Goal: Task Accomplishment & Management: Use online tool/utility

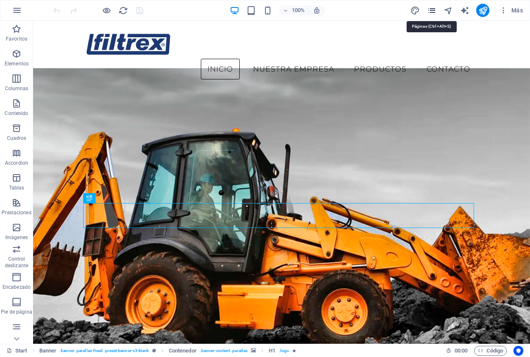
click at [429, 9] on icon "pages" at bounding box center [432, 11] width 10 height 10
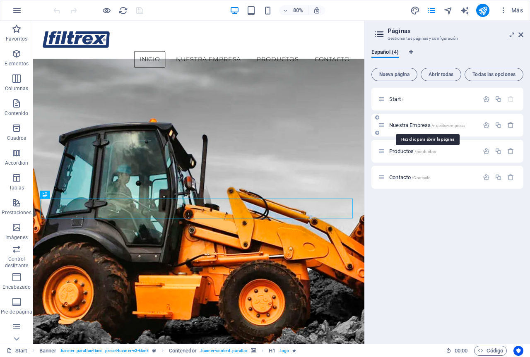
click at [422, 127] on span "Nuestra Empresa /nuestra-empresa" at bounding box center [426, 125] width 75 height 6
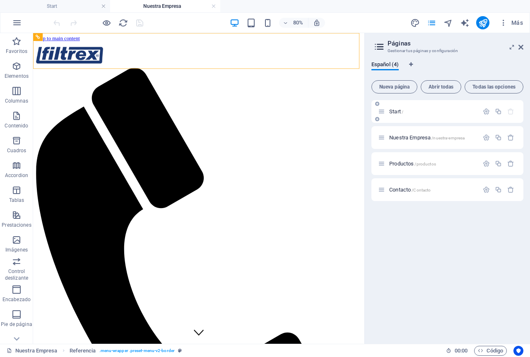
click at [402, 112] on span "/" at bounding box center [402, 112] width 2 height 5
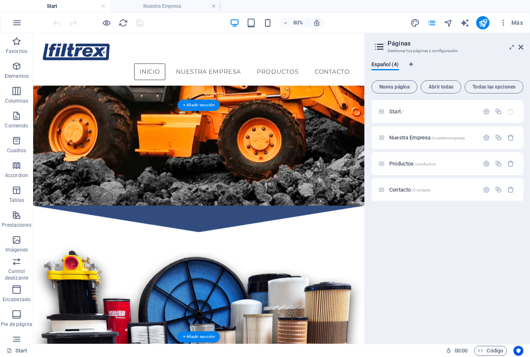
scroll to position [331, 0]
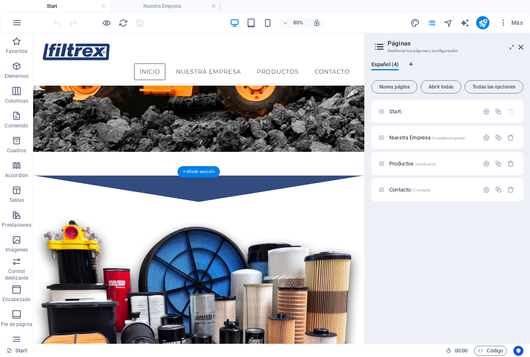
scroll to position [248, 0]
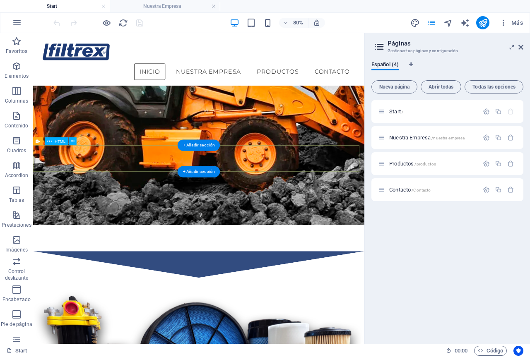
click at [246, 306] on div at bounding box center [240, 322] width 414 height 33
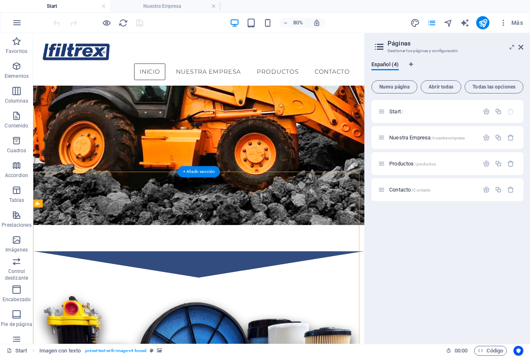
select select "px"
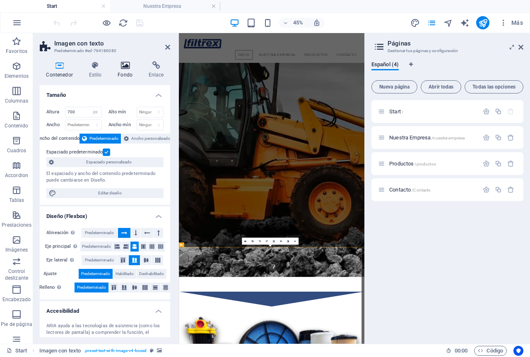
click at [119, 67] on icon at bounding box center [125, 65] width 28 height 8
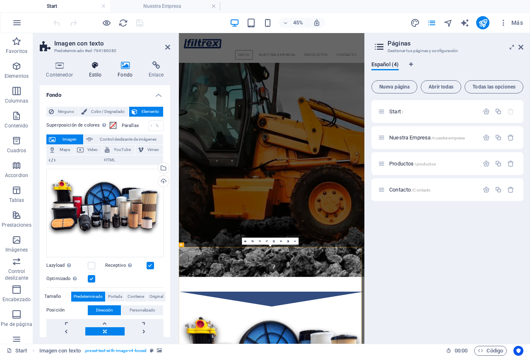
click at [96, 70] on h4 "Estilo" at bounding box center [96, 69] width 29 height 17
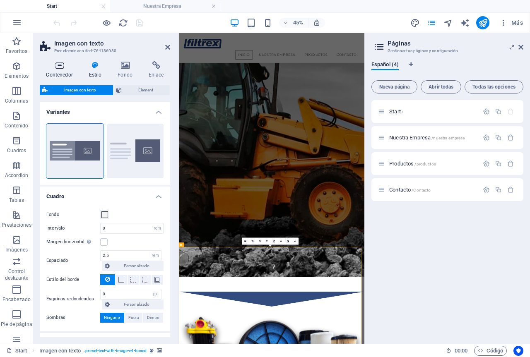
click at [73, 70] on h4 "Contenedor" at bounding box center [61, 69] width 43 height 17
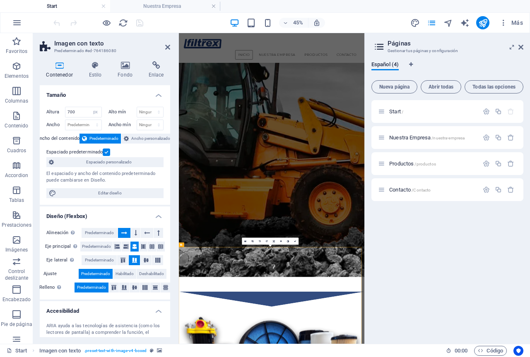
click at [71, 70] on h4 "Contenedor" at bounding box center [61, 69] width 43 height 17
click at [62, 70] on h4 "Contenedor" at bounding box center [61, 69] width 43 height 17
click at [52, 71] on h4 "Contenedor" at bounding box center [61, 69] width 43 height 17
click at [102, 65] on icon at bounding box center [95, 65] width 26 height 8
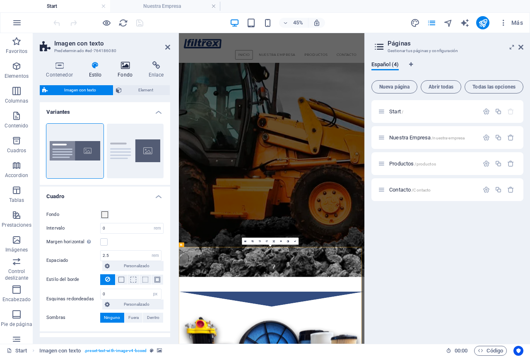
click at [129, 65] on icon at bounding box center [125, 65] width 28 height 8
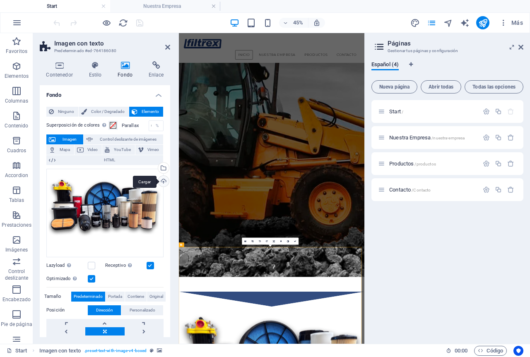
click at [163, 180] on div "Cargar" at bounding box center [162, 182] width 12 height 12
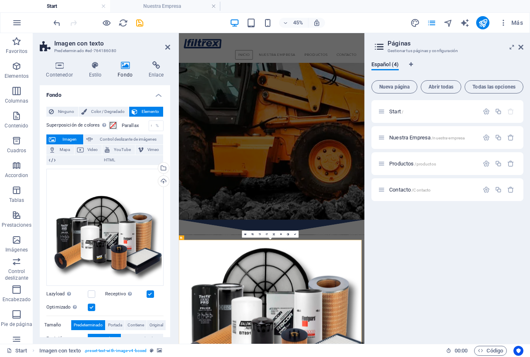
scroll to position [414, 0]
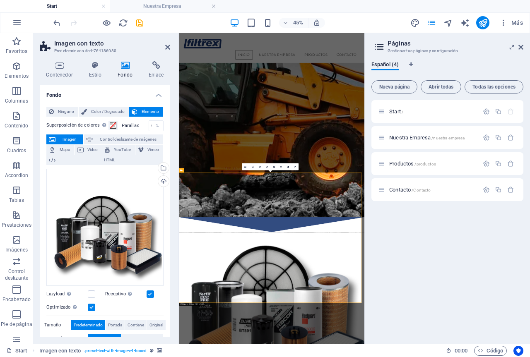
click at [418, 278] on div "Start / Nuestra Empresa /nuestra-empresa Productos /productos Contacto /Contacto" at bounding box center [447, 218] width 152 height 237
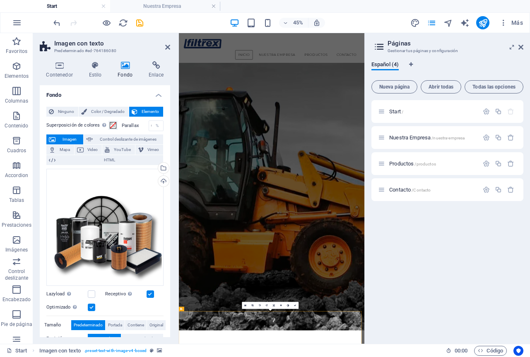
scroll to position [83, 0]
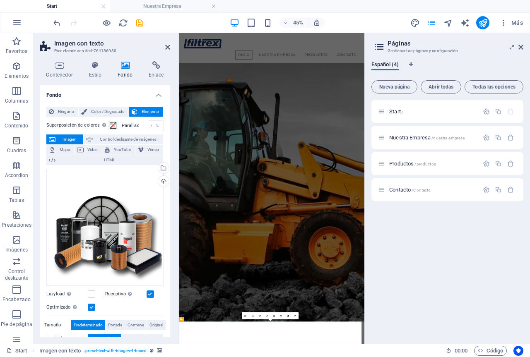
click at [478, 228] on div "Start / Nuestra Empresa /nuestra-empresa Productos /productos Contacto /Contacto" at bounding box center [447, 218] width 152 height 237
click at [168, 48] on icon at bounding box center [167, 47] width 5 height 7
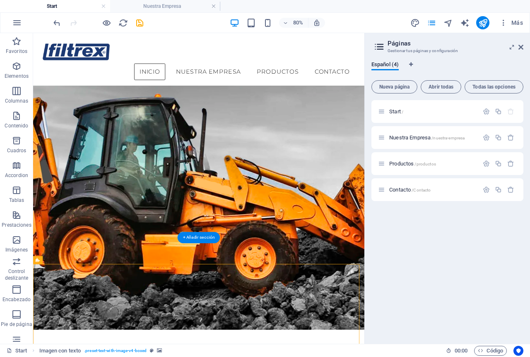
scroll to position [88, 0]
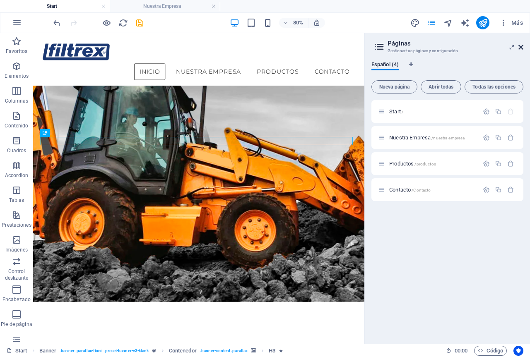
drag, startPoint x: 519, startPoint y: 46, endPoint x: 486, endPoint y: 13, distance: 46.5
click at [519, 46] on icon at bounding box center [520, 47] width 5 height 7
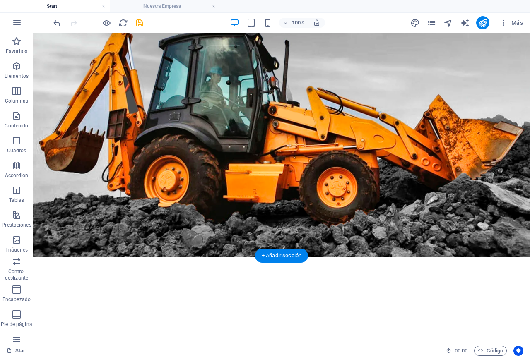
scroll to position [124, 0]
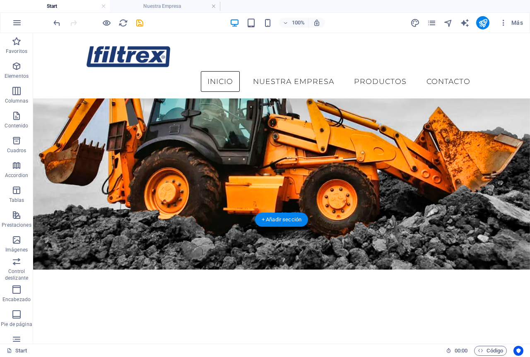
click at [286, 152] on figure at bounding box center [281, 128] width 497 height 284
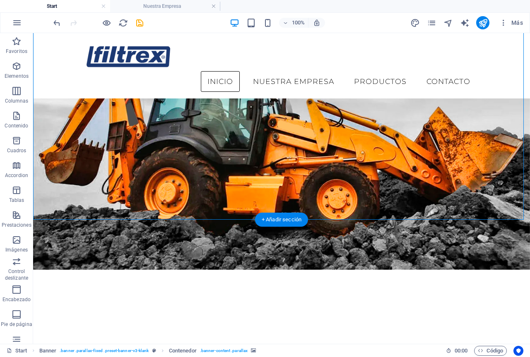
click at [111, 152] on figure at bounding box center [281, 128] width 497 height 284
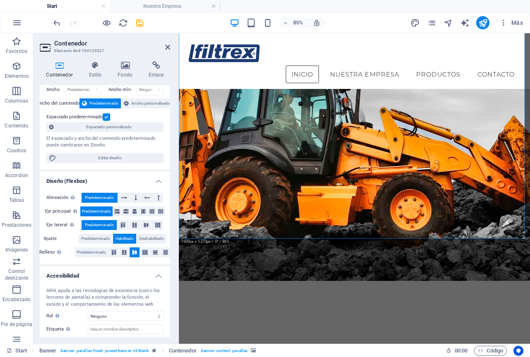
scroll to position [0, 0]
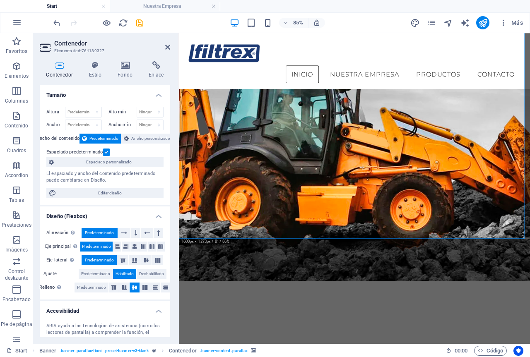
click at [108, 79] on div "Contenedor Estilo Fondo Enlace Tamaño Altura Predeterminado px rem % vh vw Alto…" at bounding box center [105, 199] width 130 height 276
click at [92, 71] on h4 "Estilo" at bounding box center [96, 69] width 29 height 17
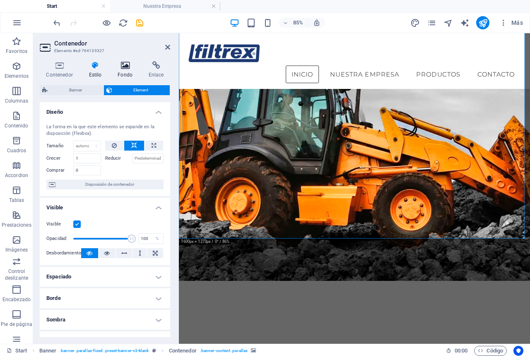
click at [127, 70] on h4 "Fondo" at bounding box center [126, 69] width 31 height 17
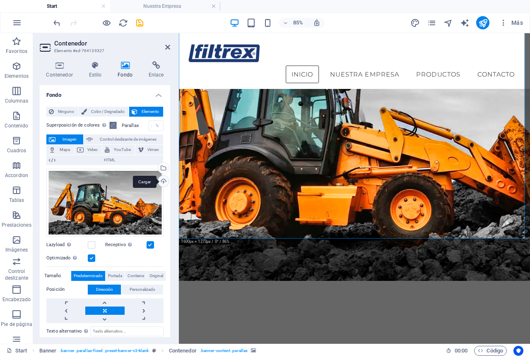
click at [162, 181] on div "Cargar" at bounding box center [162, 182] width 12 height 12
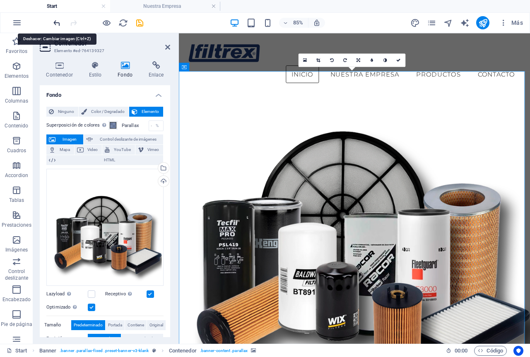
click at [57, 21] on icon "undo" at bounding box center [57, 23] width 10 height 10
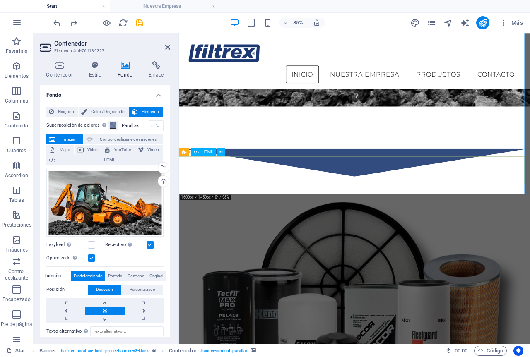
scroll to position [497, 0]
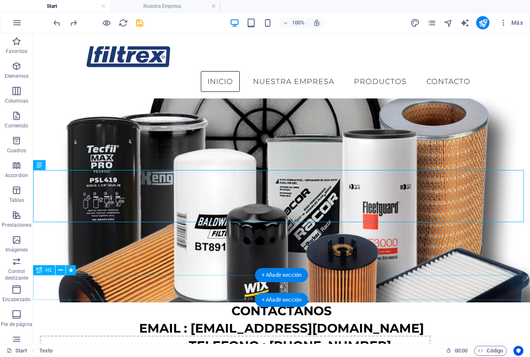
scroll to position [584, 0]
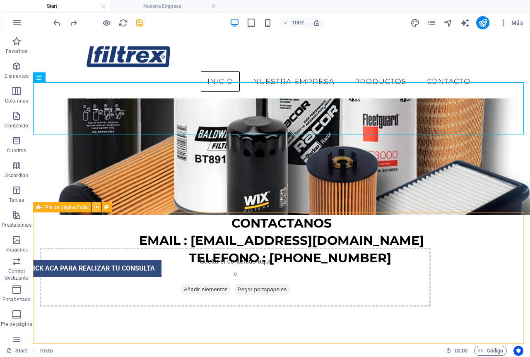
click at [96, 207] on icon at bounding box center [96, 207] width 5 height 9
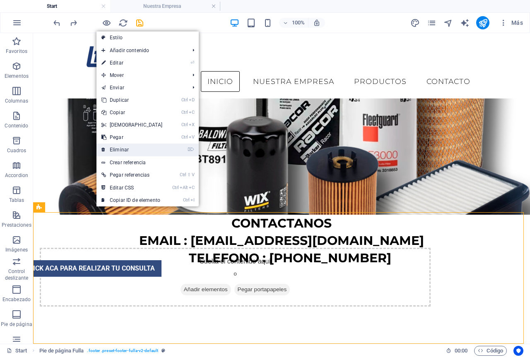
click at [119, 147] on link "⌦ Eliminar" at bounding box center [131, 150] width 71 height 12
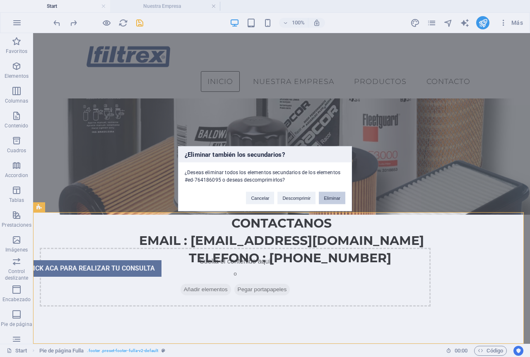
click at [329, 194] on button "Eliminar" at bounding box center [332, 198] width 26 height 12
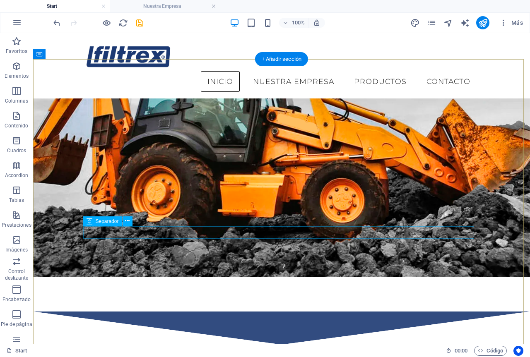
scroll to position [331, 0]
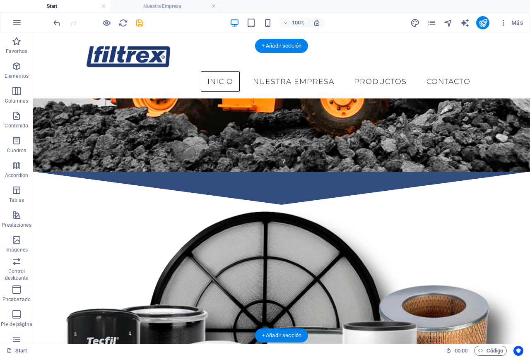
click at [229, 205] on figure at bounding box center [281, 350] width 497 height 290
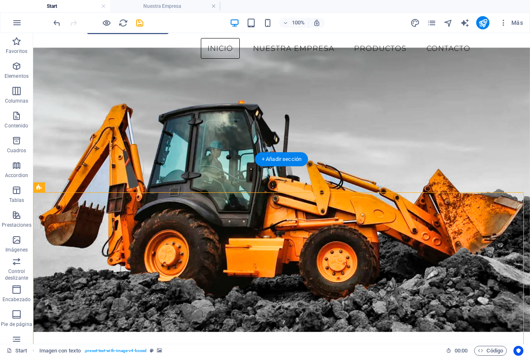
scroll to position [0, 0]
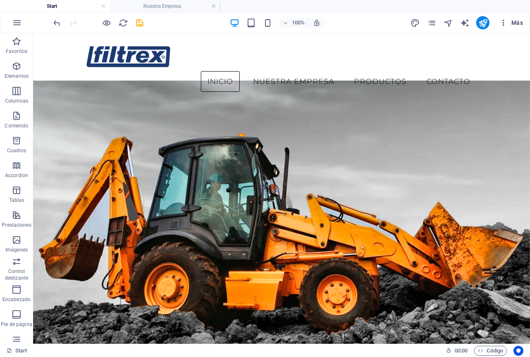
click at [502, 23] on icon "button" at bounding box center [503, 23] width 8 height 8
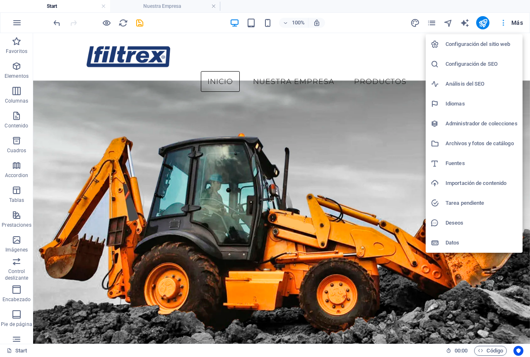
click at [502, 23] on div at bounding box center [265, 178] width 530 height 357
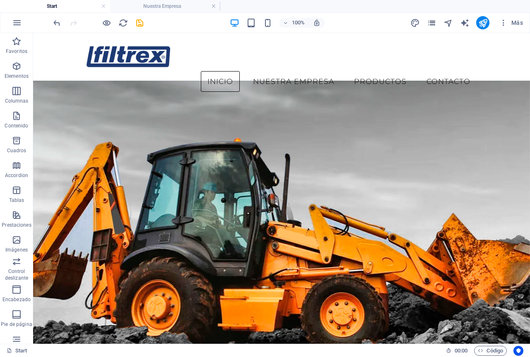
click at [434, 19] on icon "pages" at bounding box center [432, 23] width 10 height 10
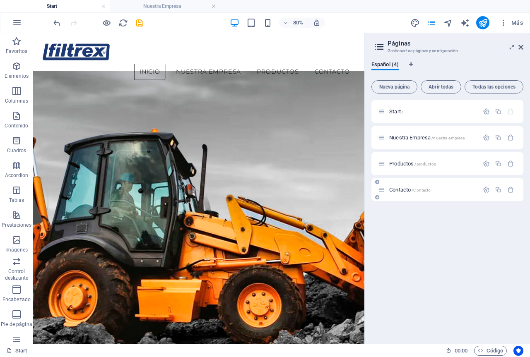
click at [402, 194] on div "Contacto /Contacto" at bounding box center [447, 189] width 152 height 23
click at [399, 193] on div "Contacto /Contacto" at bounding box center [428, 190] width 101 height 10
click at [398, 192] on span "Contacto /Contacto" at bounding box center [409, 190] width 41 height 6
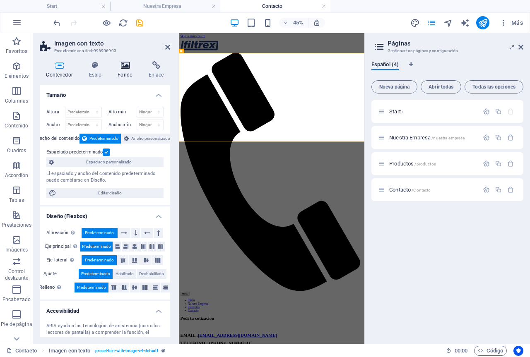
click at [127, 68] on icon at bounding box center [125, 65] width 28 height 8
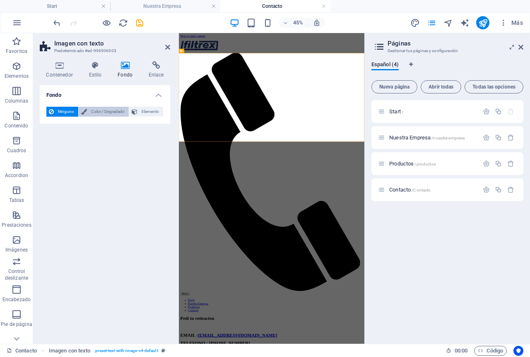
click at [100, 110] on span "Color / Degradado" at bounding box center [107, 112] width 37 height 10
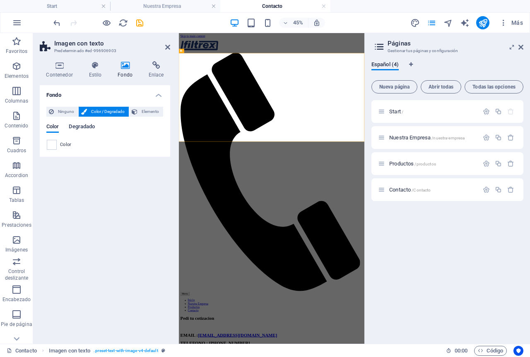
click at [74, 126] on span "Degradado" at bounding box center [82, 128] width 26 height 12
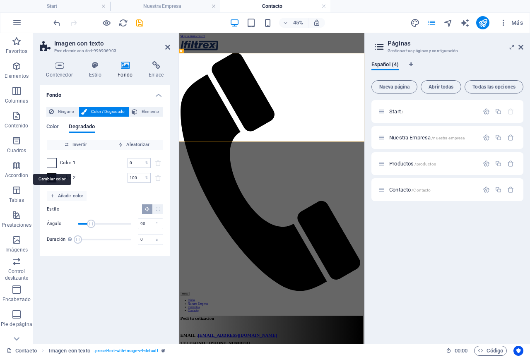
click at [52, 163] on span at bounding box center [51, 162] width 9 height 9
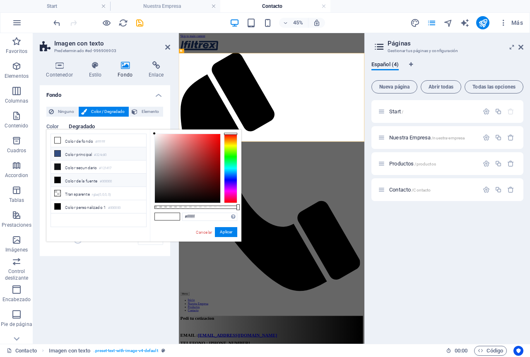
click at [69, 153] on li "Color principal #324c80" at bounding box center [98, 153] width 95 height 13
type input "#324c80"
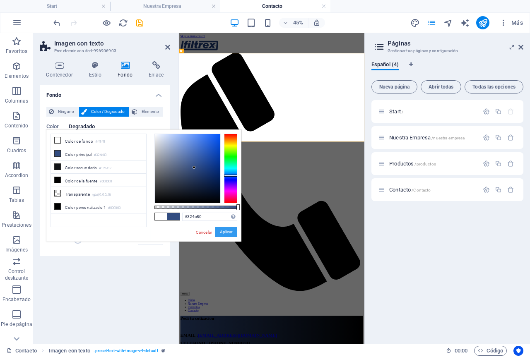
click at [227, 231] on button "Aplicar" at bounding box center [226, 232] width 22 height 10
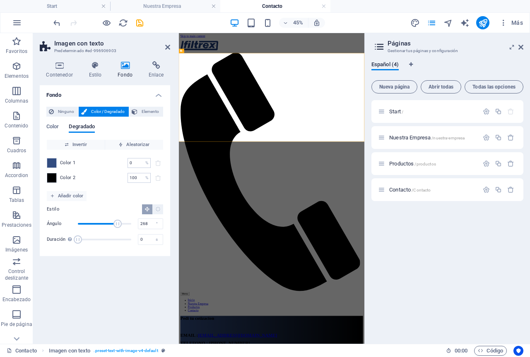
drag, startPoint x: 91, startPoint y: 223, endPoint x: 118, endPoint y: 222, distance: 26.5
click at [118, 222] on span "Ángulo" at bounding box center [117, 224] width 8 height 8
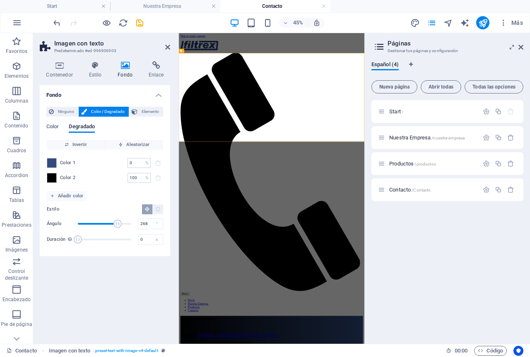
click at [118, 222] on span "Ángulo" at bounding box center [117, 224] width 8 height 8
drag, startPoint x: 126, startPoint y: 222, endPoint x: 80, endPoint y: 219, distance: 45.6
click at [80, 219] on span "Ángulo" at bounding box center [104, 224] width 53 height 12
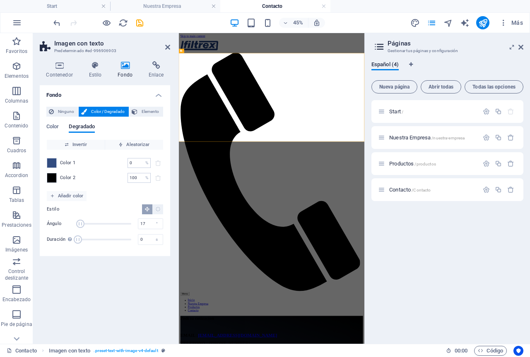
click at [80, 220] on span "Ángulo" at bounding box center [80, 224] width 8 height 8
drag, startPoint x: 80, startPoint y: 219, endPoint x: 89, endPoint y: 220, distance: 8.3
click at [85, 220] on span "Ángulo" at bounding box center [81, 224] width 8 height 8
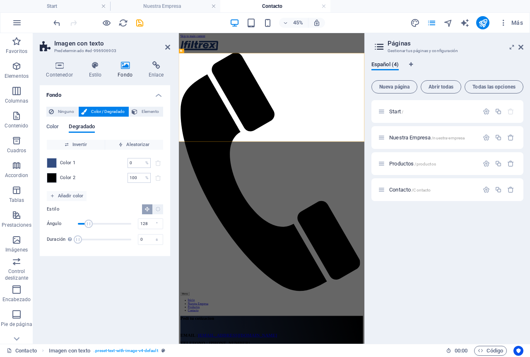
drag, startPoint x: 89, startPoint y: 220, endPoint x: 97, endPoint y: 220, distance: 7.9
click at [93, 220] on span "Ángulo" at bounding box center [88, 224] width 8 height 8
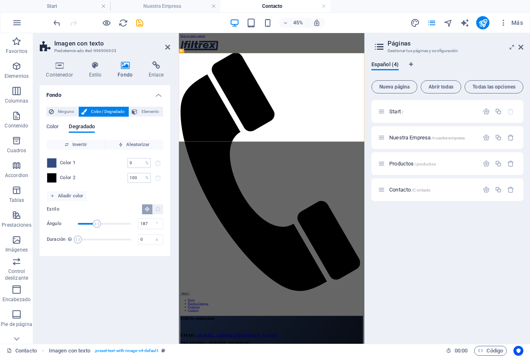
drag, startPoint x: 97, startPoint y: 220, endPoint x: 106, endPoint y: 220, distance: 8.7
click at [101, 220] on span "Ángulo" at bounding box center [97, 224] width 8 height 8
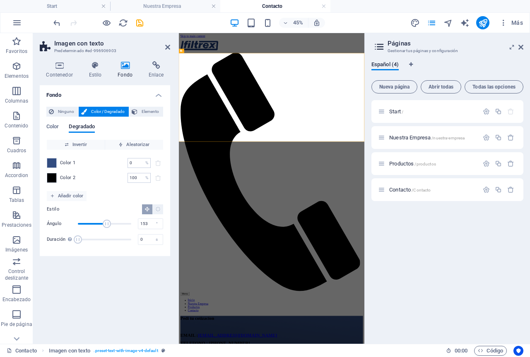
drag, startPoint x: 106, startPoint y: 220, endPoint x: 101, endPoint y: 219, distance: 5.0
click at [103, 220] on span "Ángulo" at bounding box center [107, 224] width 8 height 8
click at [104, 220] on span "Ángulo" at bounding box center [100, 224] width 8 height 8
click at [106, 220] on span "Ángulo" at bounding box center [105, 224] width 8 height 8
drag, startPoint x: 106, startPoint y: 219, endPoint x: 100, endPoint y: 219, distance: 6.2
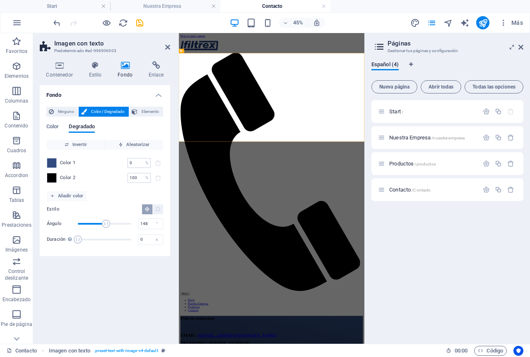
click at [102, 220] on span "Ángulo" at bounding box center [106, 224] width 8 height 8
drag, startPoint x: 100, startPoint y: 219, endPoint x: 96, endPoint y: 217, distance: 4.3
click at [96, 218] on span "Ángulo" at bounding box center [104, 224] width 53 height 12
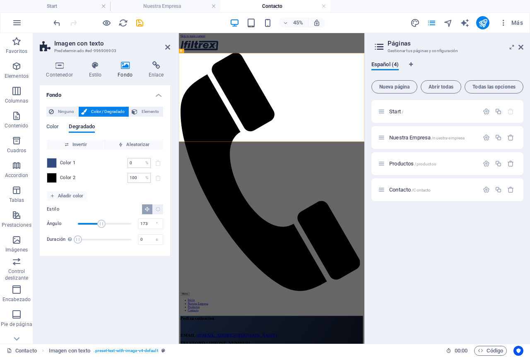
drag, startPoint x: 96, startPoint y: 217, endPoint x: 103, endPoint y: 218, distance: 7.5
click at [103, 218] on span "Ángulo" at bounding box center [104, 224] width 53 height 12
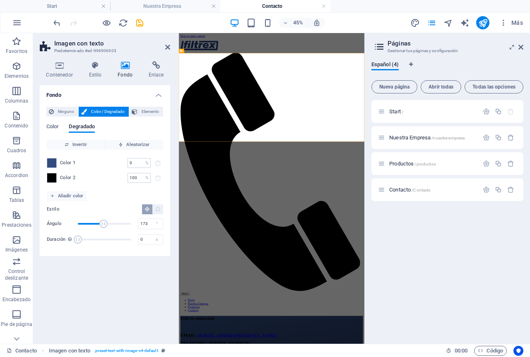
drag, startPoint x: 103, startPoint y: 223, endPoint x: 135, endPoint y: 222, distance: 31.5
click at [104, 223] on span "Ángulo" at bounding box center [103, 224] width 8 height 8
drag, startPoint x: 125, startPoint y: 220, endPoint x: 116, endPoint y: 219, distance: 9.1
click at [116, 219] on div "Ángulo 179 °" at bounding box center [105, 224] width 116 height 12
drag, startPoint x: 152, startPoint y: 225, endPoint x: 141, endPoint y: 226, distance: 10.8
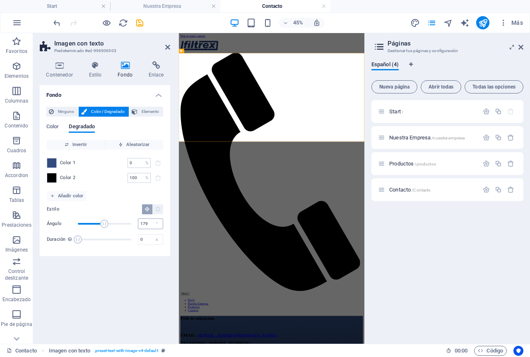
click at [141, 226] on div "179 °" at bounding box center [150, 224] width 25 height 11
drag, startPoint x: 147, startPoint y: 223, endPoint x: 132, endPoint y: 223, distance: 15.7
click at [132, 223] on div "Ángulo 179 °" at bounding box center [105, 224] width 116 height 12
type input "180"
click at [105, 65] on icon at bounding box center [95, 65] width 26 height 8
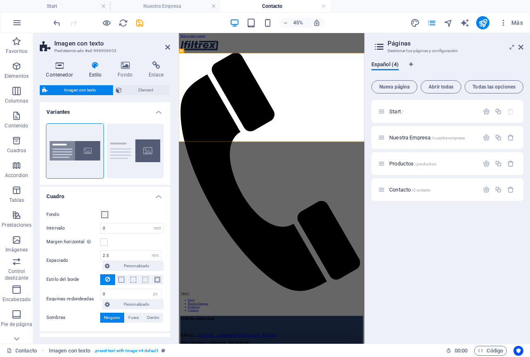
click at [72, 67] on icon at bounding box center [59, 65] width 39 height 8
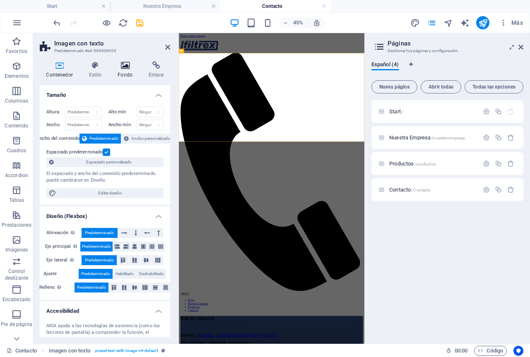
click at [119, 65] on icon at bounding box center [125, 65] width 28 height 8
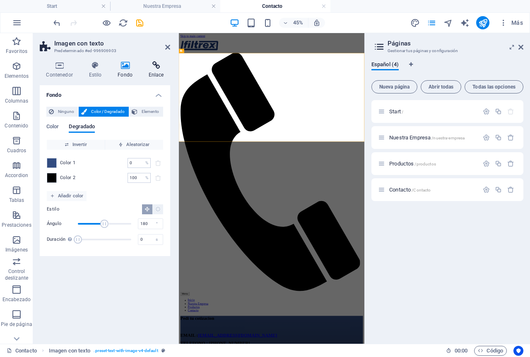
click at [149, 65] on icon at bounding box center [156, 65] width 28 height 8
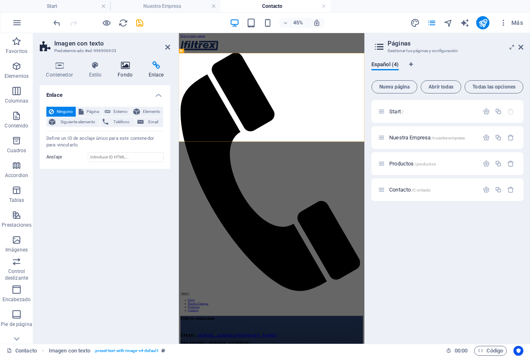
click at [115, 65] on icon at bounding box center [125, 65] width 28 height 8
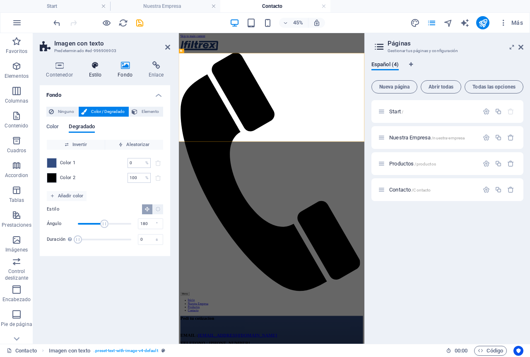
click at [88, 65] on icon at bounding box center [95, 65] width 26 height 8
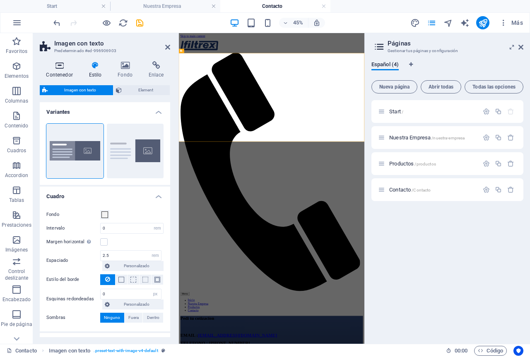
click at [70, 63] on icon at bounding box center [59, 65] width 39 height 8
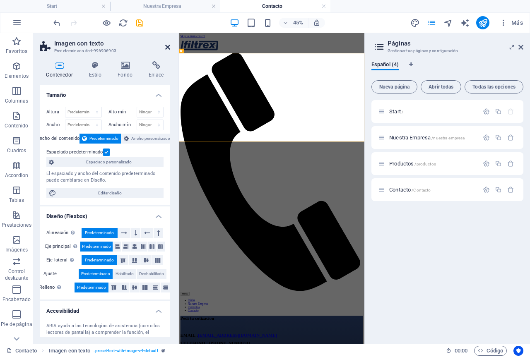
click at [169, 46] on icon at bounding box center [167, 47] width 5 height 7
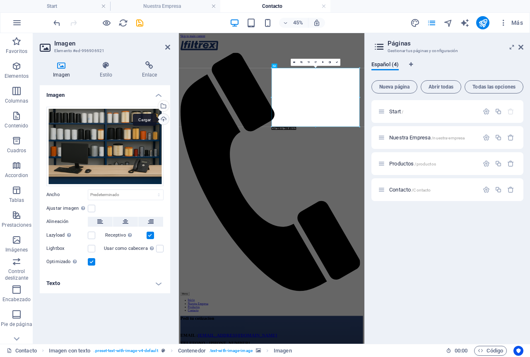
click at [164, 120] on div "Cargar" at bounding box center [162, 120] width 12 height 12
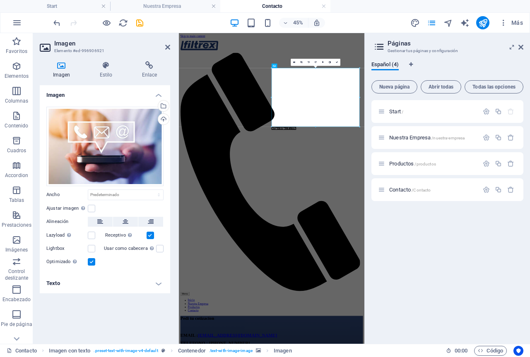
click at [122, 60] on div "Imagen Estilo Enlace Imagen Arrastra archivos aquí, haz clic para escoger archi…" at bounding box center [105, 199] width 144 height 289
click at [113, 67] on icon at bounding box center [105, 65] width 39 height 8
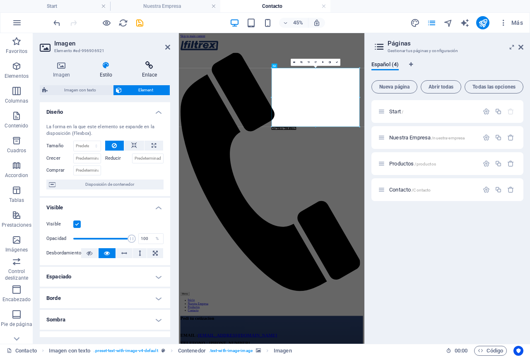
click at [145, 75] on h4 "Enlace" at bounding box center [149, 69] width 41 height 17
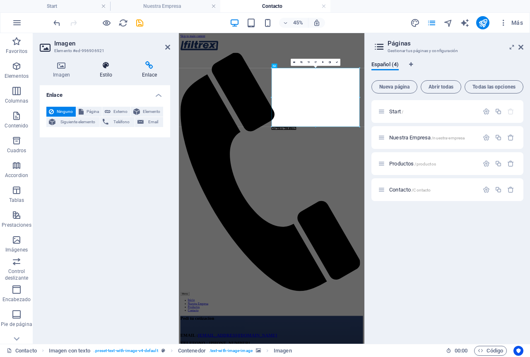
click at [113, 68] on icon at bounding box center [105, 65] width 39 height 8
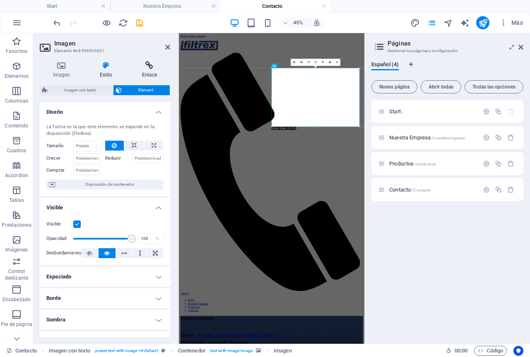
click at [132, 62] on icon at bounding box center [149, 65] width 41 height 8
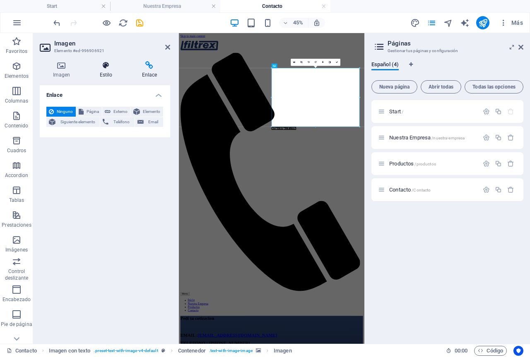
click at [103, 70] on h4 "Estilo" at bounding box center [107, 69] width 42 height 17
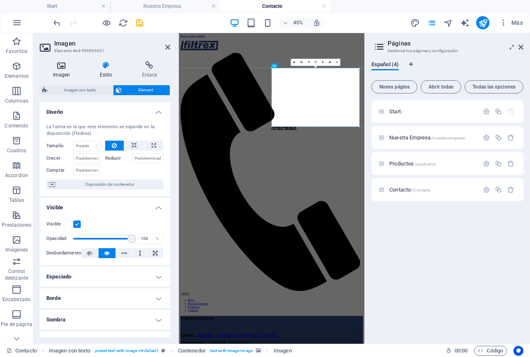
click at [81, 70] on h4 "Imagen" at bounding box center [63, 69] width 47 height 17
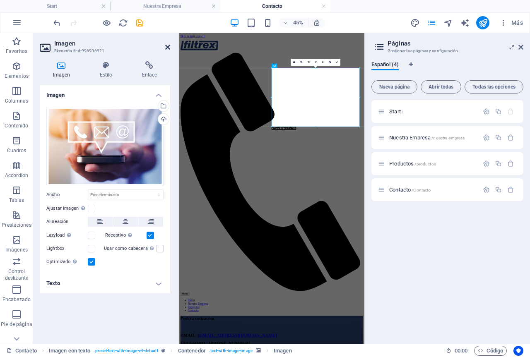
click at [169, 48] on icon at bounding box center [167, 47] width 5 height 7
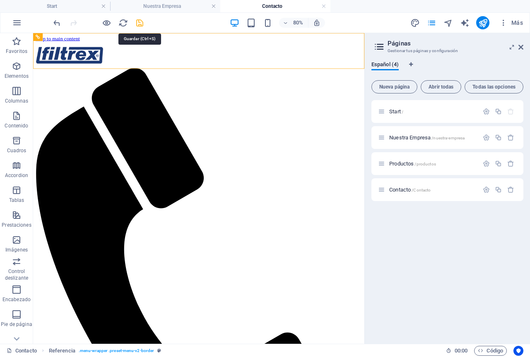
click at [141, 21] on icon "save" at bounding box center [140, 23] width 10 height 10
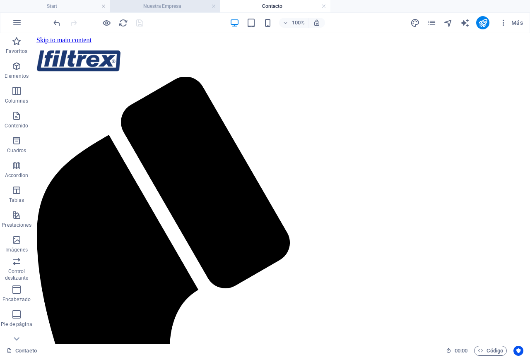
click at [177, 3] on h4 "Nuestra Empresa" at bounding box center [165, 6] width 110 height 9
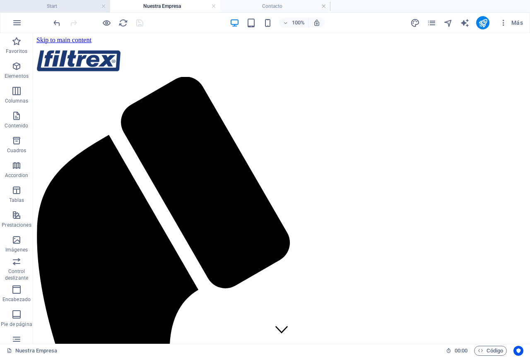
click at [67, 5] on h4 "Start" at bounding box center [55, 6] width 110 height 9
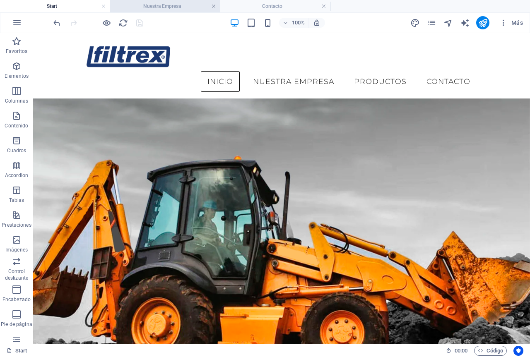
click at [214, 6] on link at bounding box center [213, 6] width 5 height 8
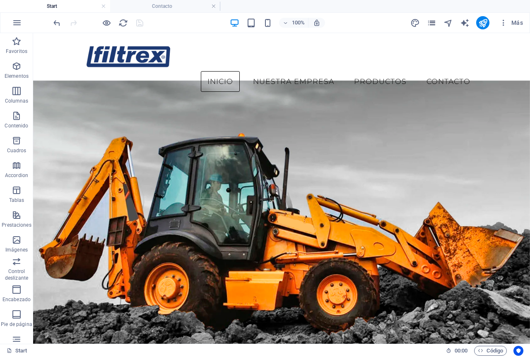
click at [430, 22] on icon "pages" at bounding box center [432, 23] width 10 height 10
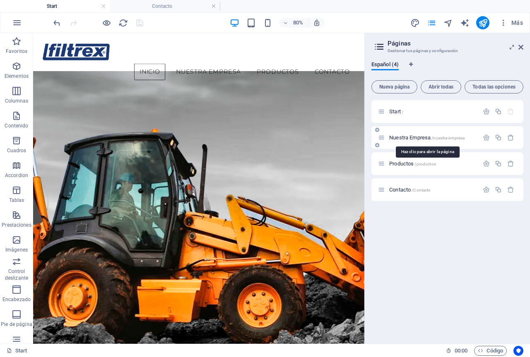
click at [408, 137] on span "Nuestra Empresa /nuestra-empresa" at bounding box center [426, 137] width 75 height 6
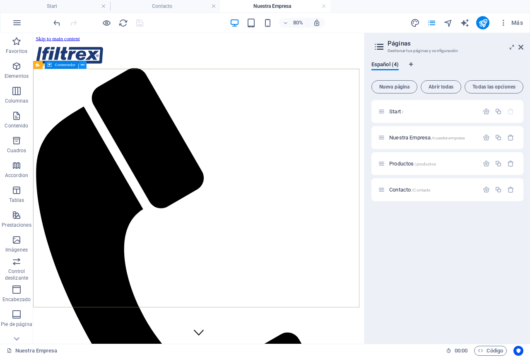
click at [83, 65] on icon at bounding box center [83, 64] width 4 height 7
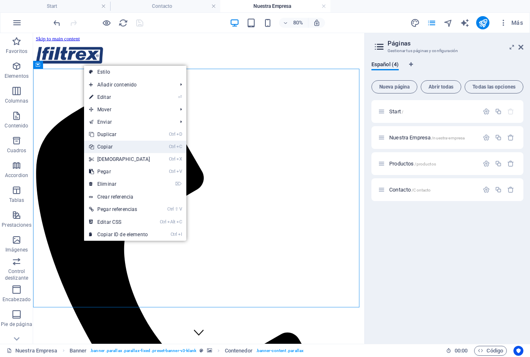
click at [106, 150] on link "Ctrl C Copiar" at bounding box center [119, 147] width 71 height 12
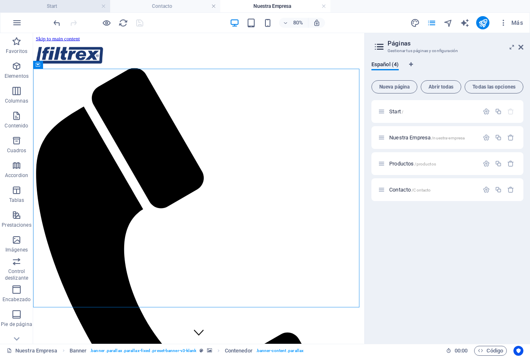
click at [56, 9] on h4 "Start" at bounding box center [55, 6] width 110 height 9
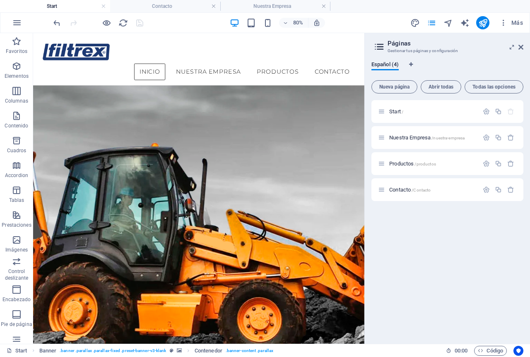
click at [56, 9] on h4 "Start" at bounding box center [55, 6] width 110 height 9
click at [134, 181] on figure at bounding box center [240, 292] width 414 height 389
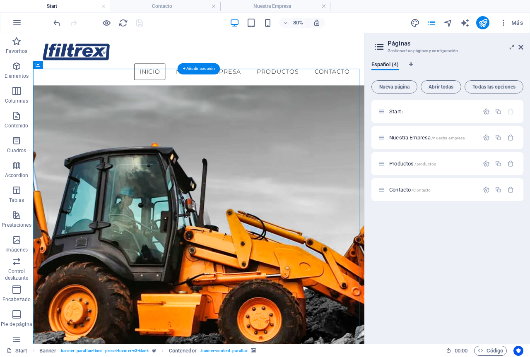
click at [133, 151] on figure at bounding box center [240, 292] width 414 height 389
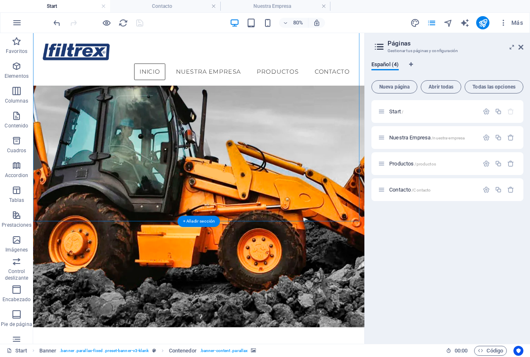
scroll to position [41, 0]
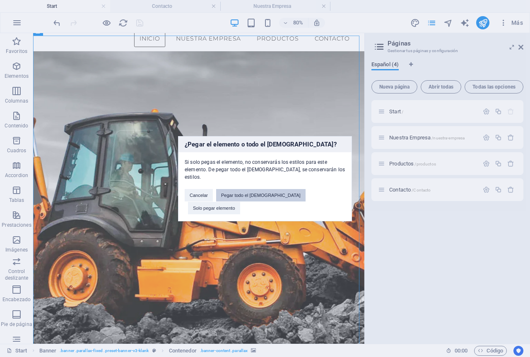
click at [275, 198] on button "Pegar todo el preajuste" at bounding box center [260, 195] width 89 height 12
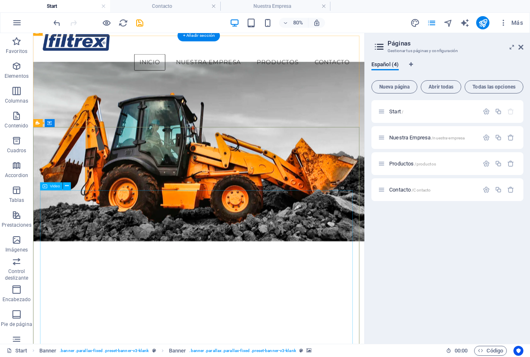
scroll to position [0, 0]
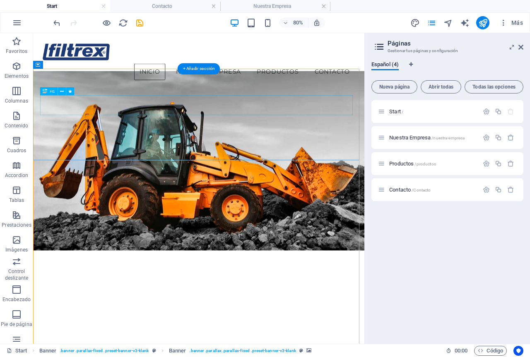
click at [70, 96] on figure at bounding box center [240, 192] width 414 height 224
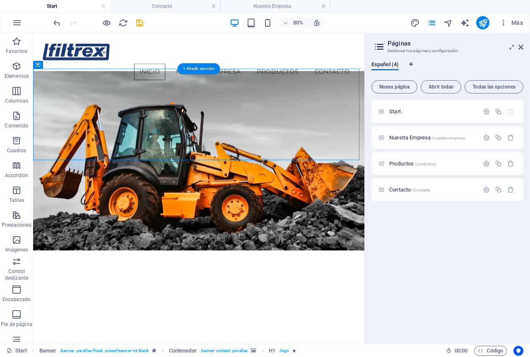
click at [70, 96] on figure at bounding box center [240, 192] width 414 height 224
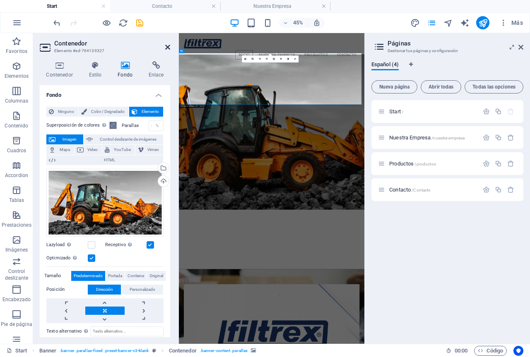
click at [167, 50] on icon at bounding box center [167, 47] width 5 height 7
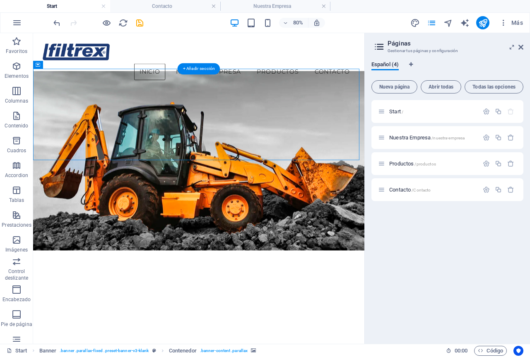
click at [71, 82] on figure at bounding box center [240, 192] width 414 height 224
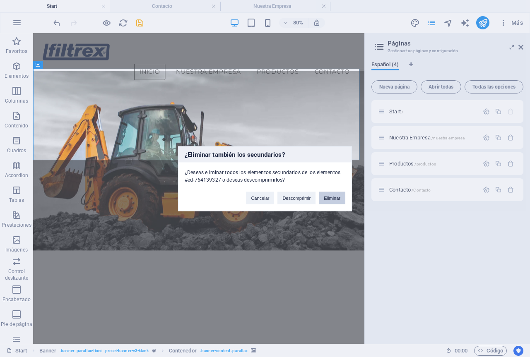
click at [321, 200] on button "Eliminar" at bounding box center [332, 198] width 26 height 12
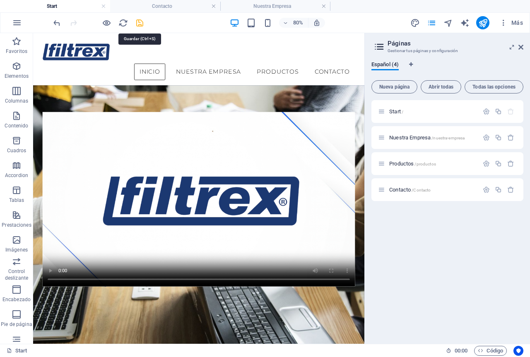
click at [139, 26] on icon "save" at bounding box center [140, 23] width 10 height 10
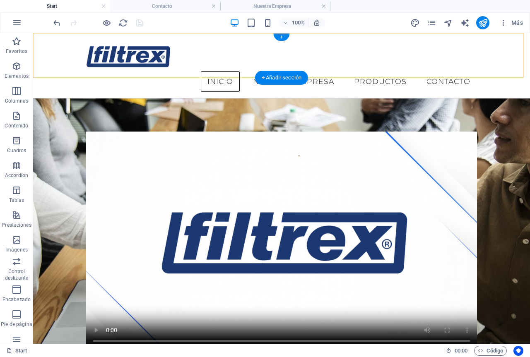
click at [265, 21] on icon "button" at bounding box center [268, 23] width 10 height 10
click at [269, 22] on icon "button" at bounding box center [268, 23] width 10 height 10
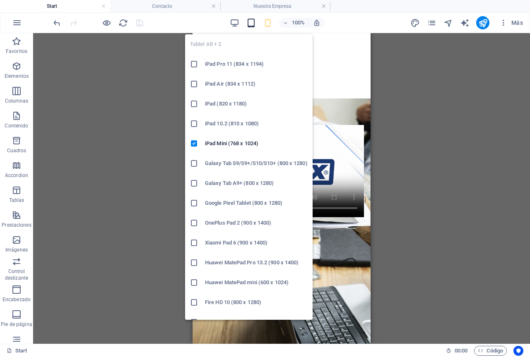
click at [250, 27] on icon "button" at bounding box center [251, 23] width 10 height 10
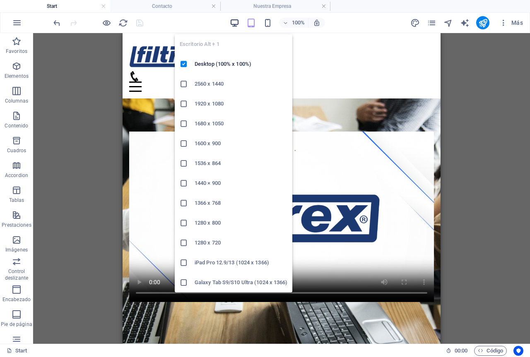
click at [236, 22] on icon "button" at bounding box center [235, 23] width 10 height 10
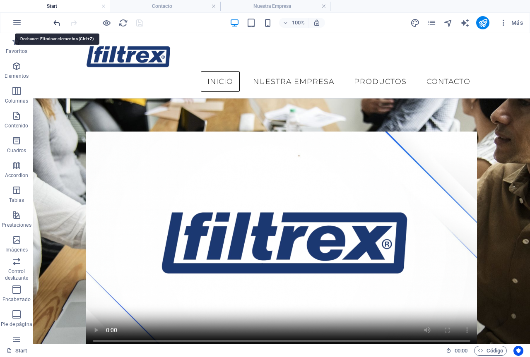
click at [58, 23] on icon "undo" at bounding box center [57, 23] width 10 height 10
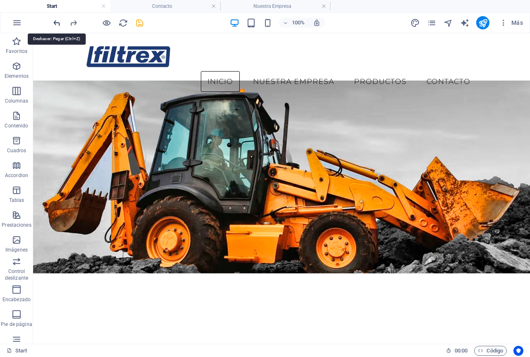
click at [58, 23] on icon "undo" at bounding box center [57, 23] width 10 height 10
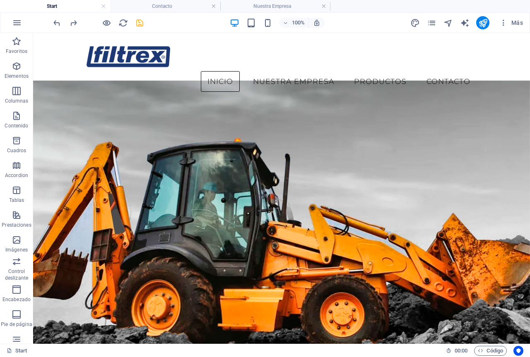
click at [141, 13] on div "100% Más" at bounding box center [264, 23] width 529 height 20
click at [142, 10] on h4 "Contacto" at bounding box center [165, 6] width 110 height 9
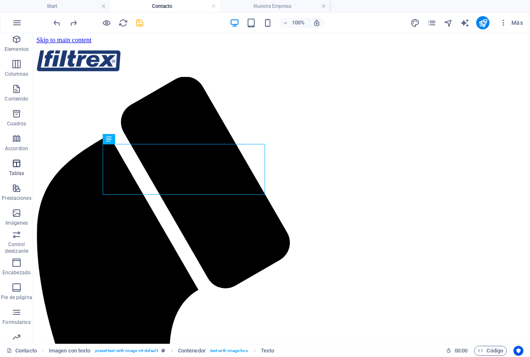
scroll to position [41, 0]
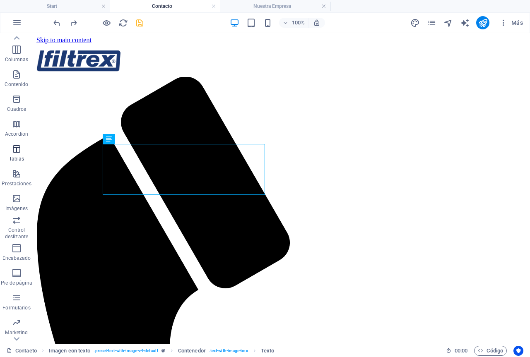
click at [12, 182] on p "Prestaciones" at bounding box center [16, 183] width 29 height 7
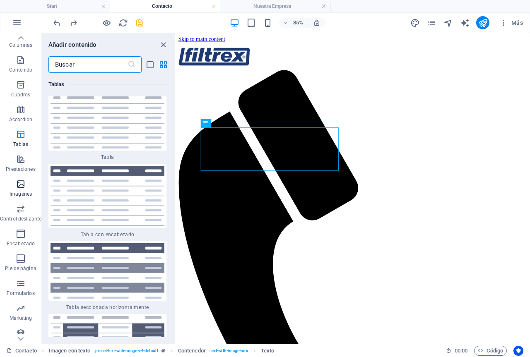
scroll to position [62, 0]
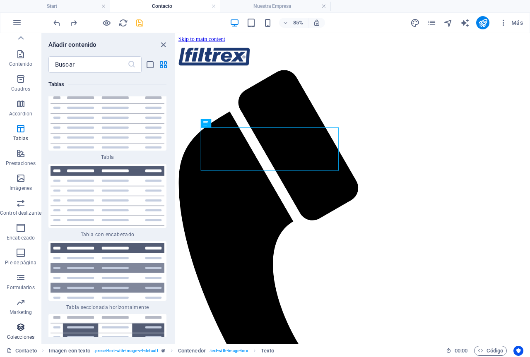
click at [14, 321] on button "Colecciones" at bounding box center [20, 331] width 41 height 25
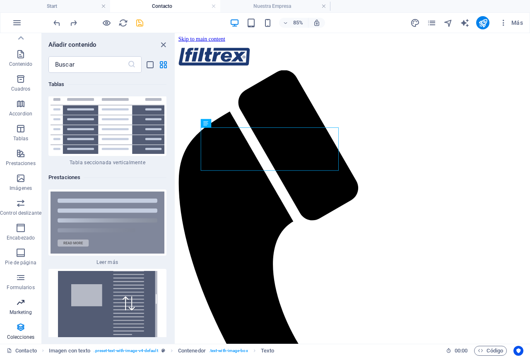
click at [14, 309] on p "Marketing" at bounding box center [21, 312] width 23 height 7
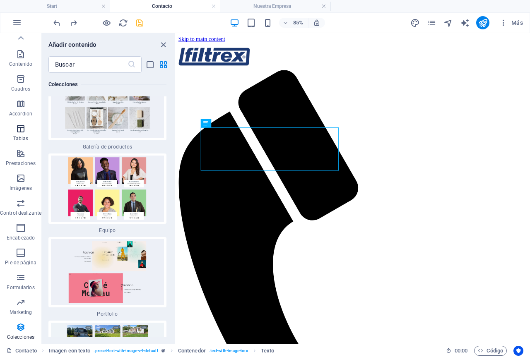
scroll to position [0, 0]
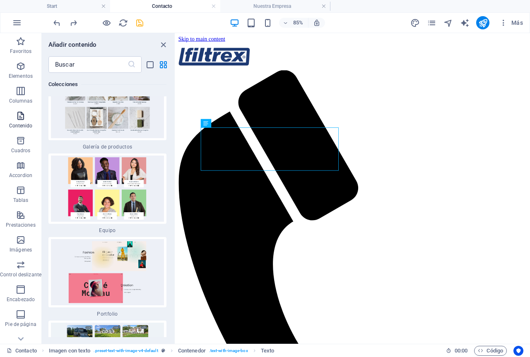
click at [17, 114] on icon "button" at bounding box center [21, 116] width 10 height 10
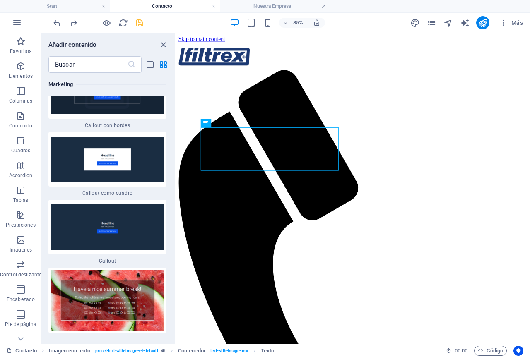
scroll to position [13953, 0]
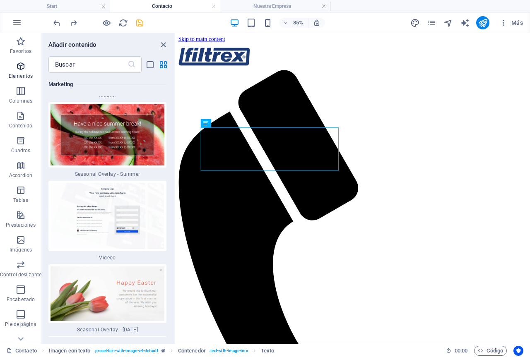
click at [22, 65] on icon "button" at bounding box center [21, 66] width 10 height 10
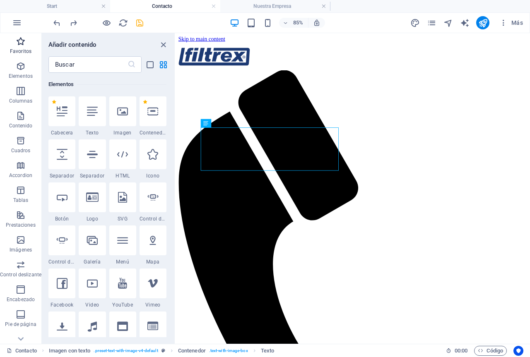
click at [24, 49] on p "Favoritos" at bounding box center [21, 51] width 22 height 7
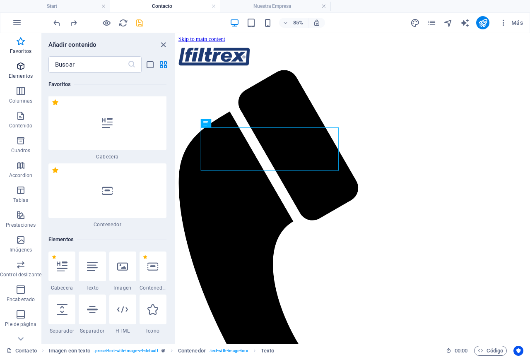
scroll to position [0, 0]
click at [23, 71] on icon "button" at bounding box center [21, 66] width 10 height 10
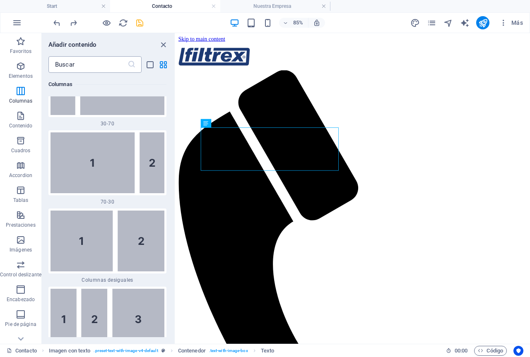
scroll to position [1149, 0]
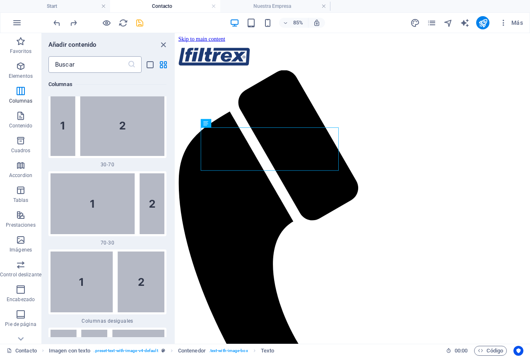
click at [86, 63] on input "text" at bounding box center [87, 64] width 79 height 17
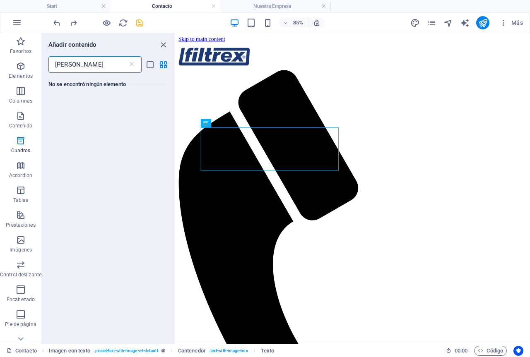
scroll to position [0, 0]
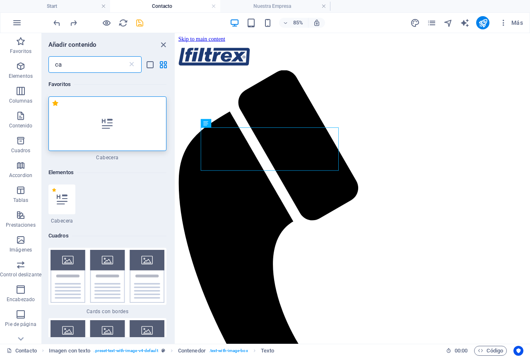
type input "c"
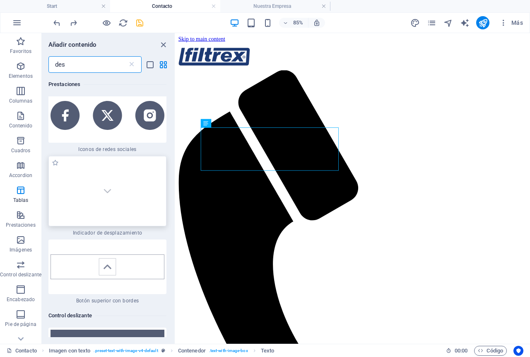
scroll to position [455, 0]
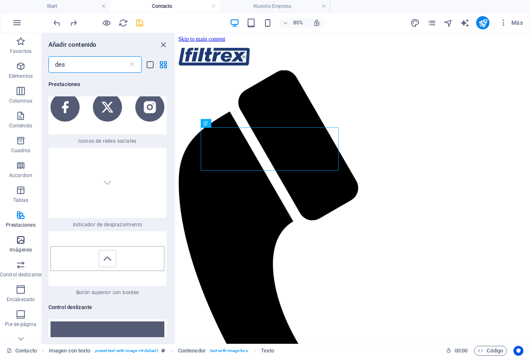
type input "des"
click at [21, 244] on icon "button" at bounding box center [21, 240] width 10 height 10
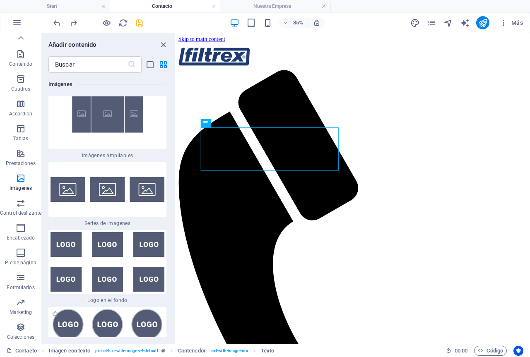
scroll to position [9019, 0]
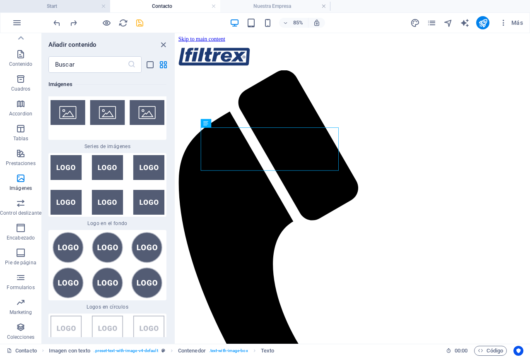
click at [79, 5] on h4 "Start" at bounding box center [55, 6] width 110 height 9
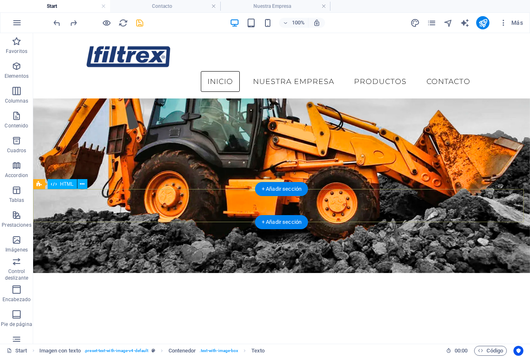
scroll to position [248, 0]
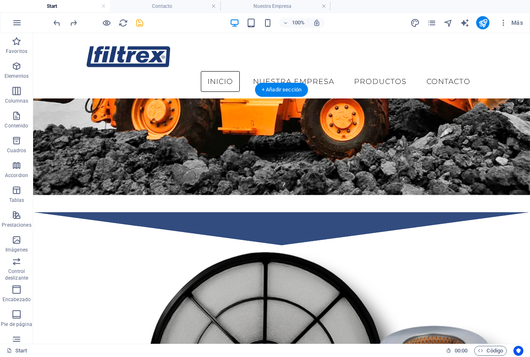
scroll to position [287, 0]
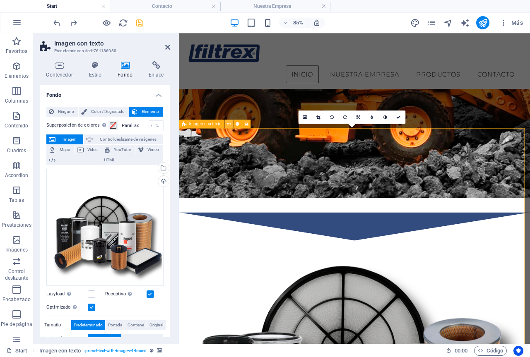
click at [229, 123] on icon at bounding box center [229, 123] width 4 height 7
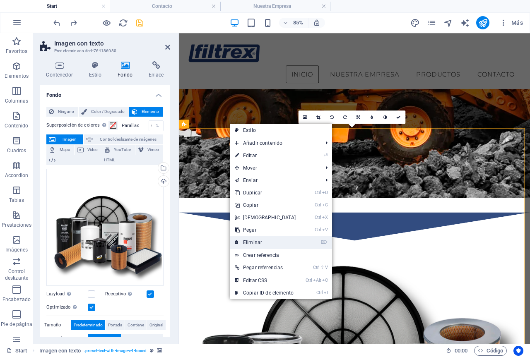
click at [253, 241] on link "⌦ Eliminar" at bounding box center [265, 242] width 71 height 12
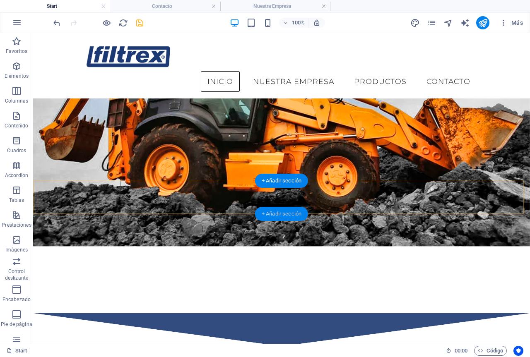
click at [268, 211] on div "+ Añadir sección" at bounding box center [281, 214] width 53 height 14
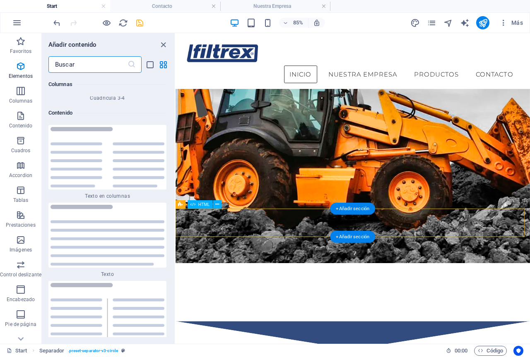
scroll to position [2780, 0]
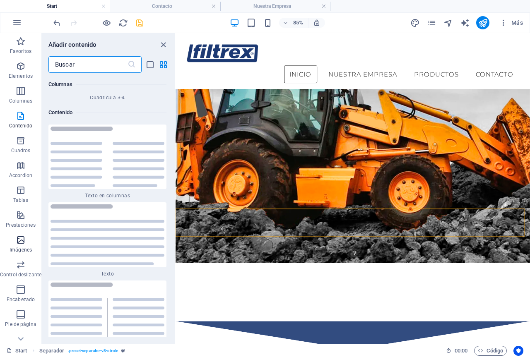
click at [29, 254] on span "Imágenes" at bounding box center [20, 245] width 41 height 20
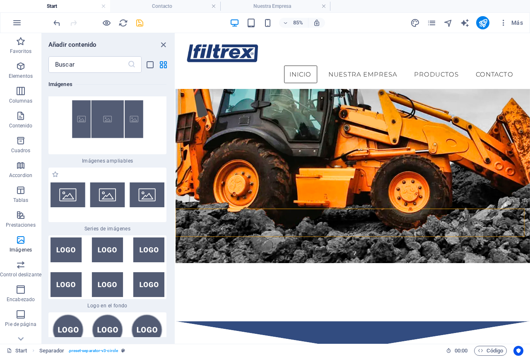
scroll to position [8882, 0]
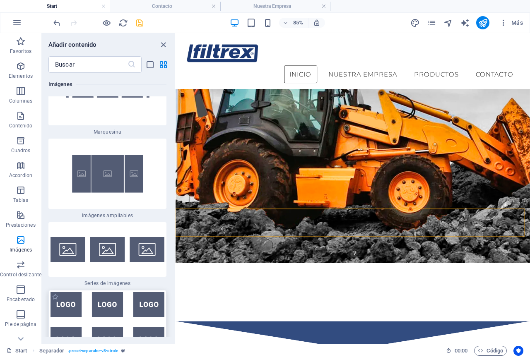
click at [108, 292] on img at bounding box center [107, 321] width 114 height 59
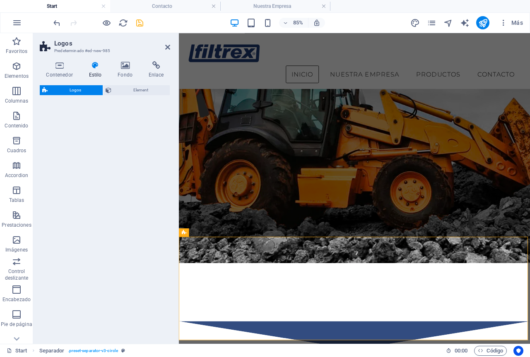
click at [101, 222] on div "Logos Element" at bounding box center [105, 211] width 130 height 252
select select "rem"
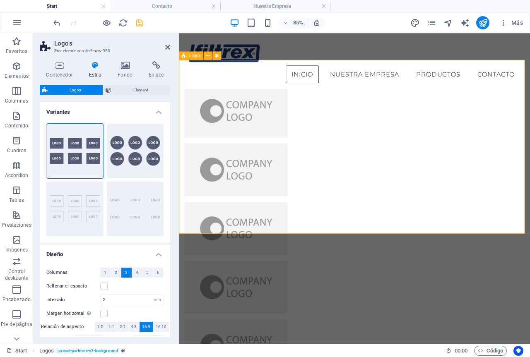
scroll to position [367, 0]
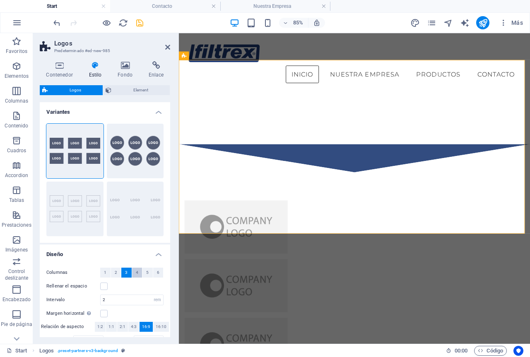
click at [137, 271] on button "4" at bounding box center [137, 273] width 10 height 10
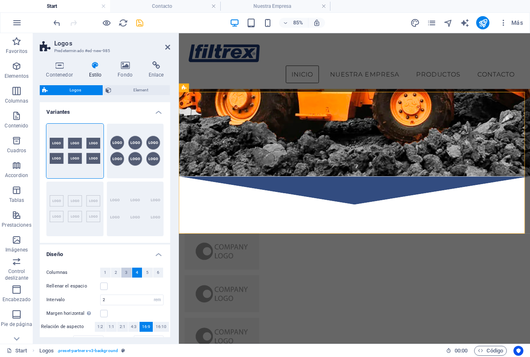
click at [128, 275] on button "3" at bounding box center [126, 273] width 10 height 10
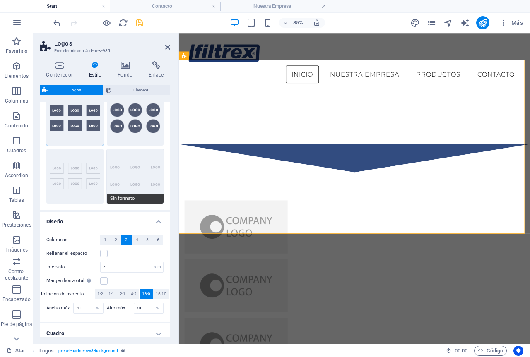
scroll to position [72, 0]
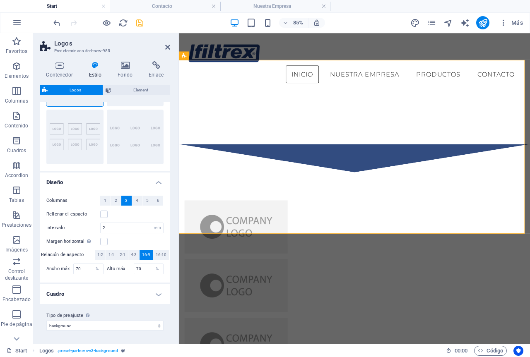
click at [149, 296] on h4 "Cuadro" at bounding box center [105, 294] width 130 height 20
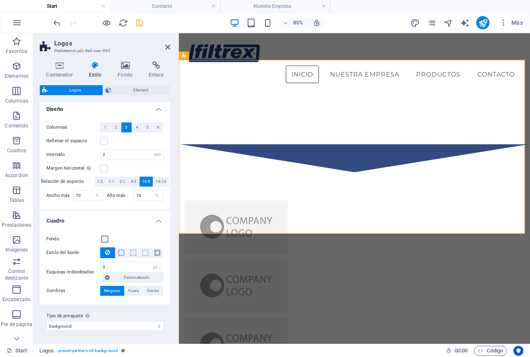
scroll to position [146, 0]
click at [115, 92] on span "Element" at bounding box center [140, 90] width 53 height 10
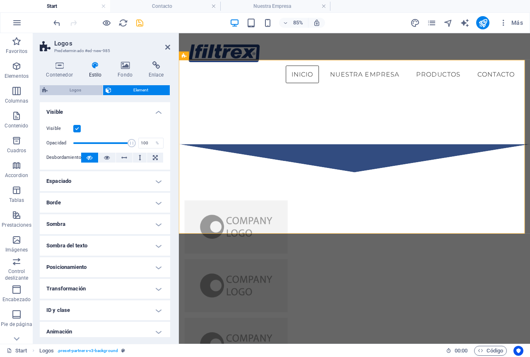
click at [54, 89] on span "Logos" at bounding box center [75, 90] width 50 height 10
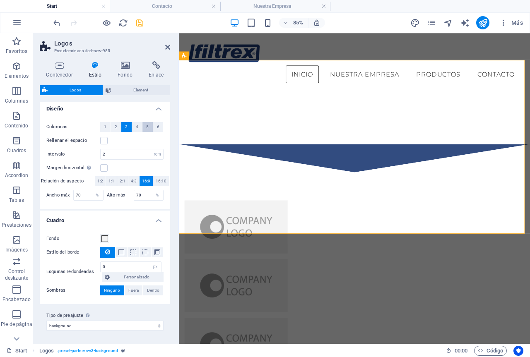
click at [146, 125] on span "5" at bounding box center [147, 127] width 2 height 10
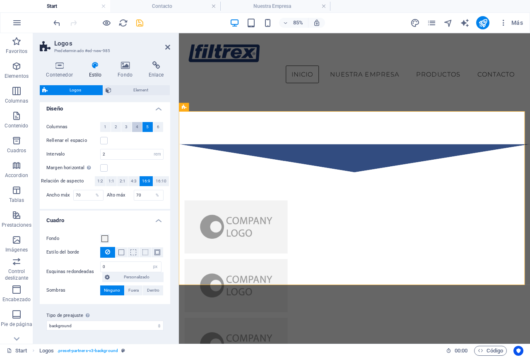
scroll to position [307, 0]
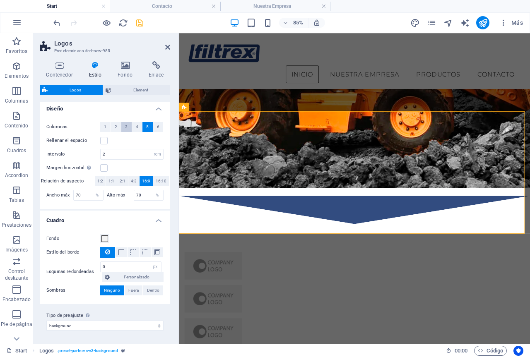
click at [129, 124] on button "3" at bounding box center [126, 127] width 10 height 10
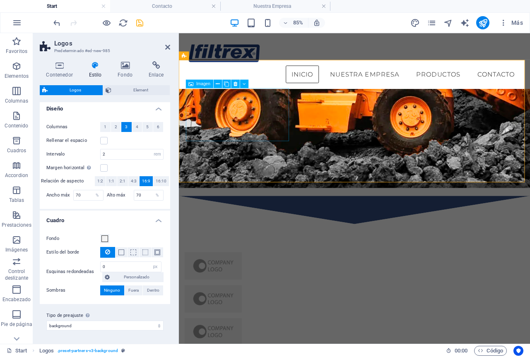
scroll to position [367, 0]
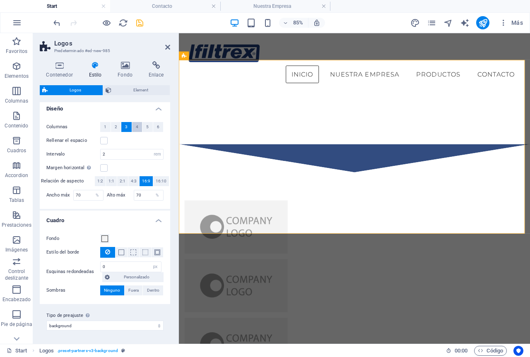
click at [137, 126] on span "4" at bounding box center [137, 127] width 2 height 10
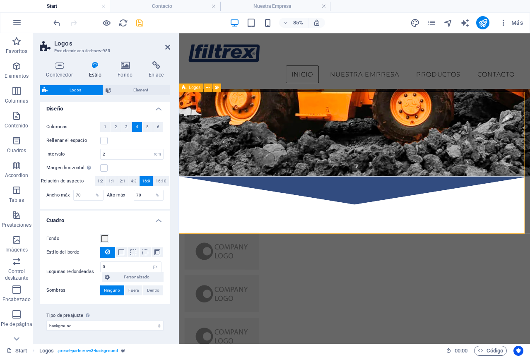
click at [104, 139] on label at bounding box center [103, 140] width 7 height 7
click at [0, 0] on input "Rellenar el espacio" at bounding box center [0, 0] width 0 height 0
click at [106, 142] on label at bounding box center [103, 140] width 7 height 7
click at [0, 0] on input "Rellenar el espacio" at bounding box center [0, 0] width 0 height 0
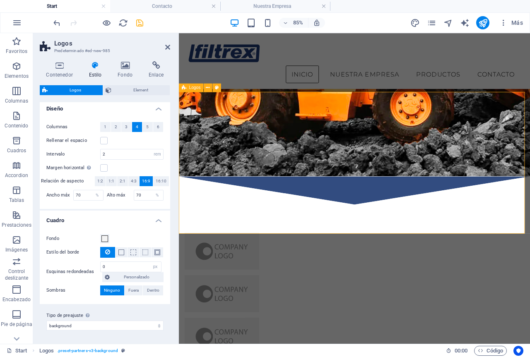
click at [399, 115] on icon at bounding box center [398, 115] width 5 height 7
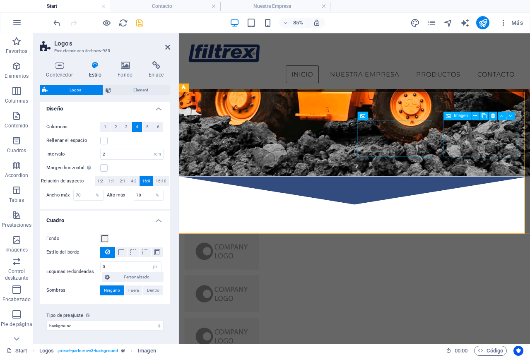
click at [483, 115] on icon at bounding box center [483, 115] width 5 height 7
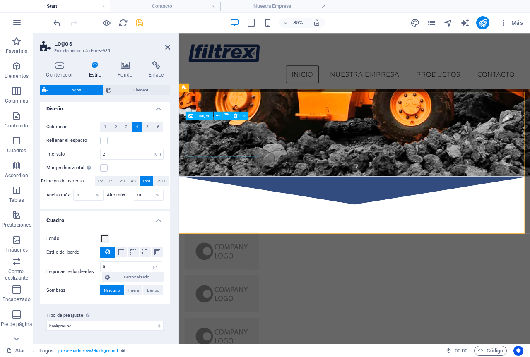
click at [211, 268] on figure at bounding box center [229, 289] width 88 height 43
click at [232, 268] on figure at bounding box center [229, 289] width 88 height 43
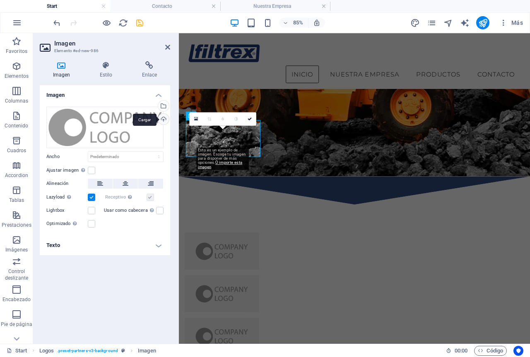
click at [163, 118] on div "Cargar" at bounding box center [162, 120] width 12 height 12
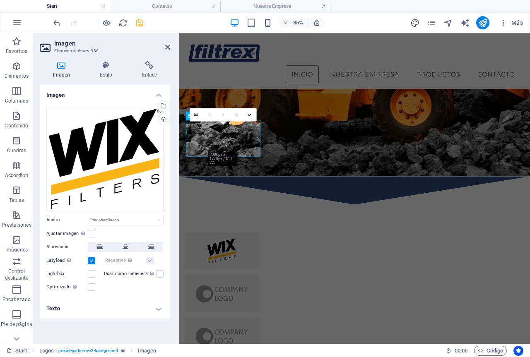
click at [94, 259] on label at bounding box center [91, 260] width 7 height 7
click at [0, 0] on input "Lazyload La carga de imágenes tras la carga de la página mejora la velocidad de…" at bounding box center [0, 0] width 0 height 0
click at [94, 259] on label at bounding box center [91, 260] width 7 height 7
click at [0, 0] on input "Lazyload La carga de imágenes tras la carga de la página mejora la velocidad de…" at bounding box center [0, 0] width 0 height 0
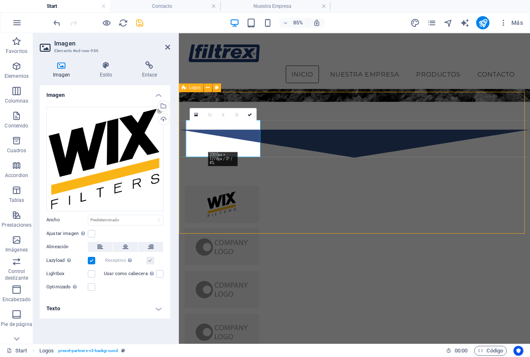
scroll to position [312, 0]
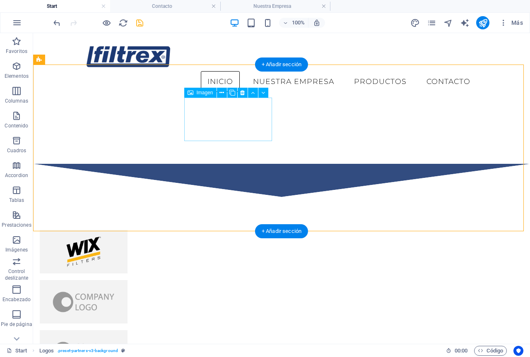
click at [127, 280] on figure at bounding box center [84, 301] width 88 height 43
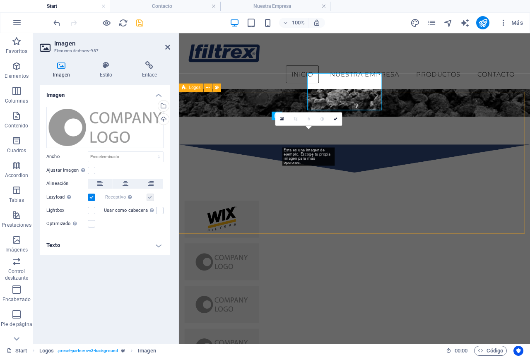
scroll to position [330, 0]
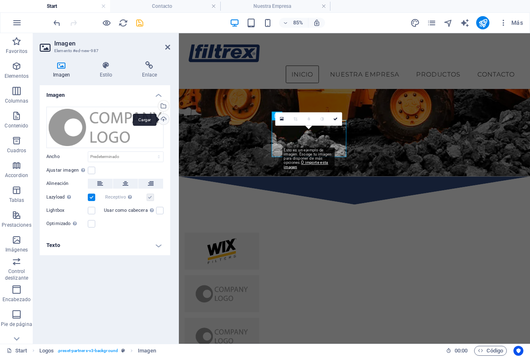
click at [163, 117] on div "Cargar" at bounding box center [162, 120] width 12 height 12
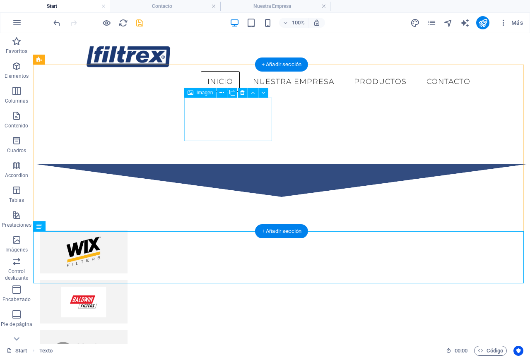
click at [127, 280] on figure at bounding box center [84, 301] width 88 height 43
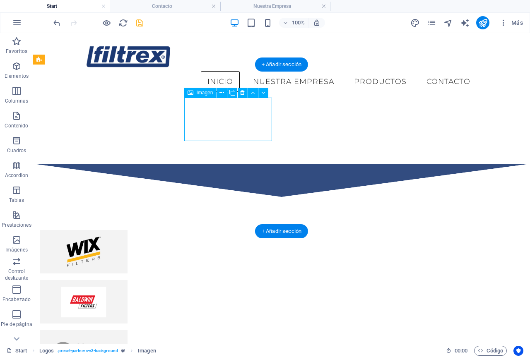
click at [127, 280] on figure at bounding box center [84, 301] width 88 height 43
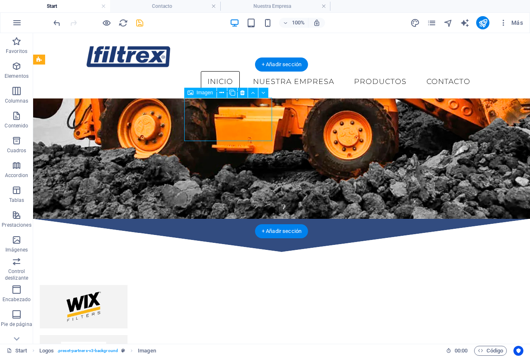
scroll to position [330, 0]
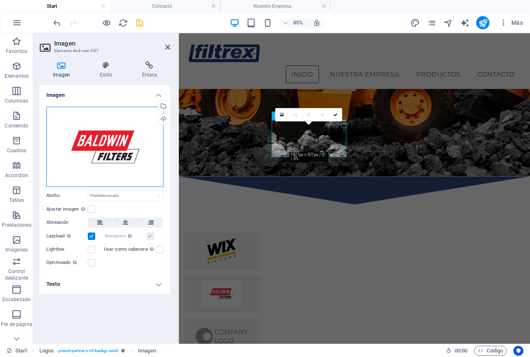
click at [130, 138] on div "Arrastra archivos aquí, haz clic para escoger archivos o selecciona archivos de…" at bounding box center [104, 147] width 117 height 80
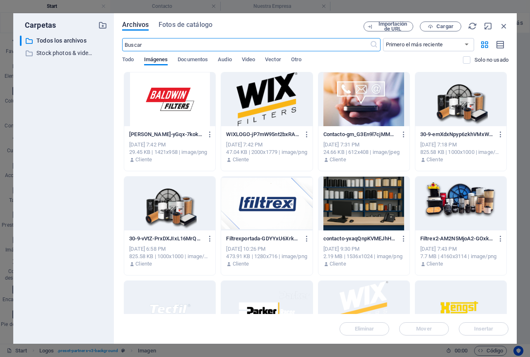
click at [179, 91] on div at bounding box center [169, 99] width 91 height 54
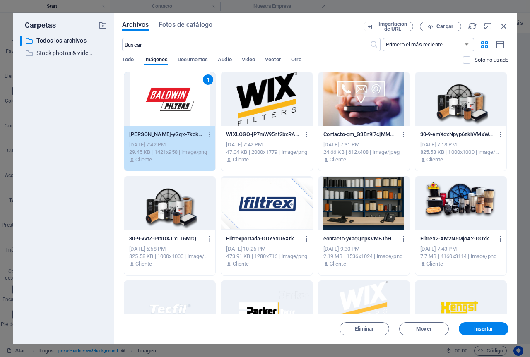
click at [179, 92] on div "1" at bounding box center [169, 99] width 91 height 54
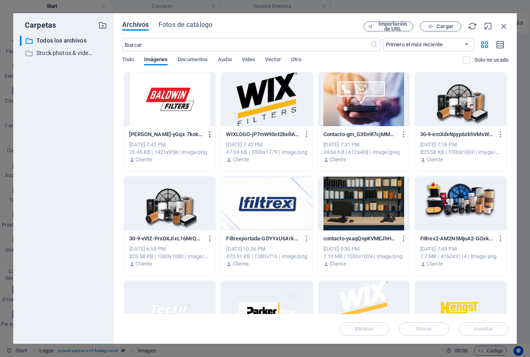
click at [209, 131] on icon "button" at bounding box center [210, 134] width 8 height 7
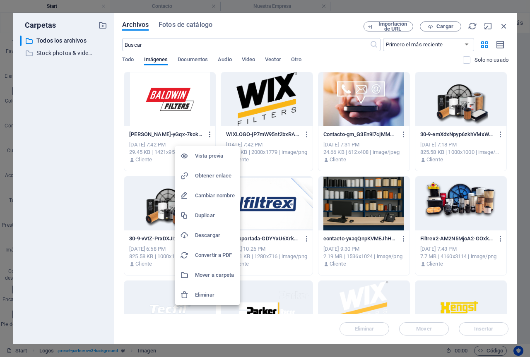
click at [209, 131] on div at bounding box center [265, 178] width 530 height 357
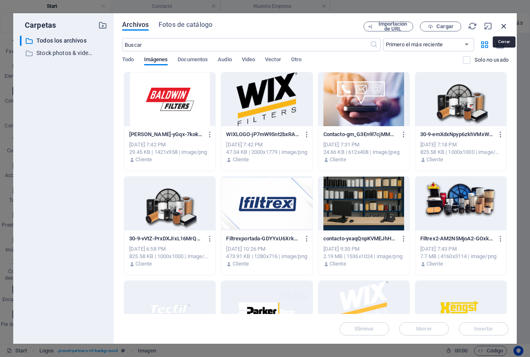
click at [505, 23] on icon "button" at bounding box center [503, 26] width 9 height 9
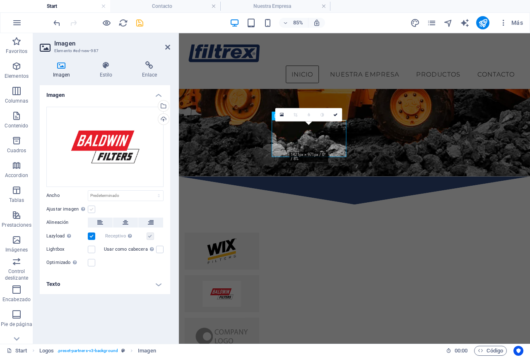
click at [92, 207] on label at bounding box center [91, 209] width 7 height 7
click at [0, 0] on input "Ajustar imagen Ajustar imagen automáticamente a un ancho y alto fijo" at bounding box center [0, 0] width 0 height 0
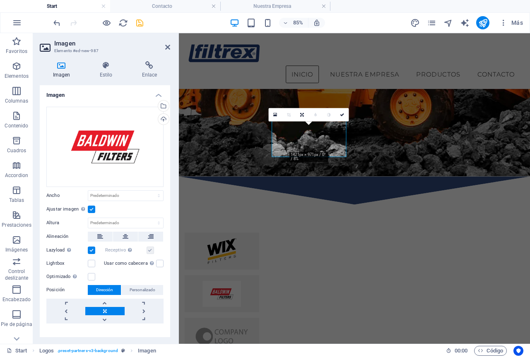
click at [91, 208] on label at bounding box center [91, 209] width 7 height 7
click at [0, 0] on input "Ajustar imagen Ajustar imagen automáticamente a un ancho y alto fijo" at bounding box center [0, 0] width 0 height 0
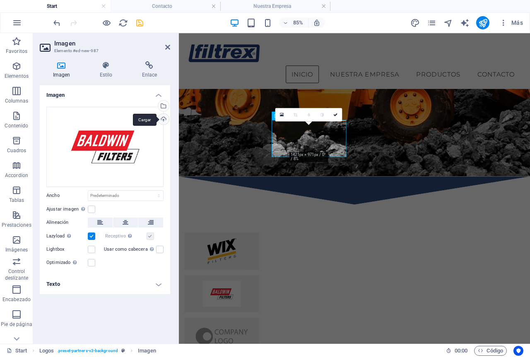
click at [168, 120] on div "Cargar" at bounding box center [162, 120] width 12 height 12
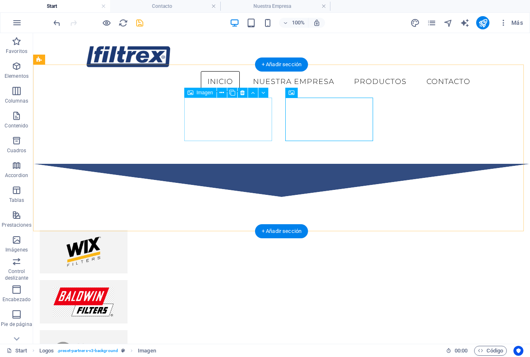
click at [127, 280] on figure at bounding box center [84, 301] width 88 height 43
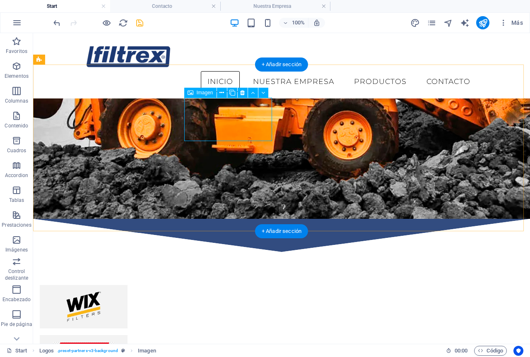
scroll to position [330, 0]
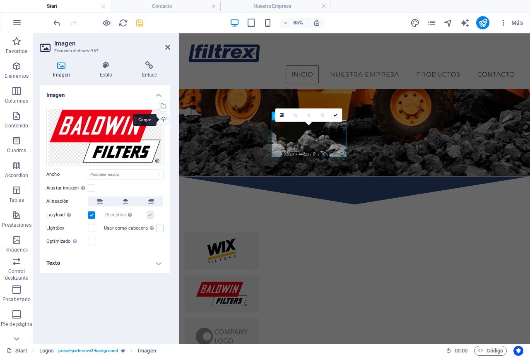
click at [162, 120] on div "Cargar" at bounding box center [162, 120] width 12 height 12
click at [337, 115] on icon at bounding box center [335, 115] width 4 height 4
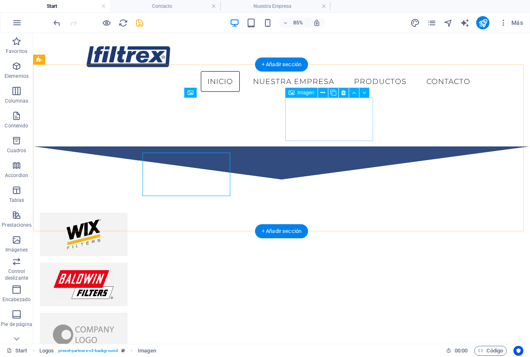
scroll to position [312, 0]
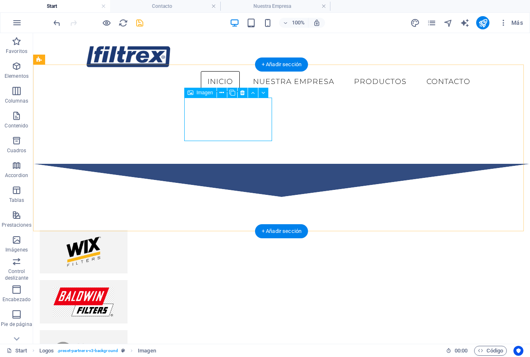
click at [127, 280] on figure at bounding box center [84, 301] width 88 height 43
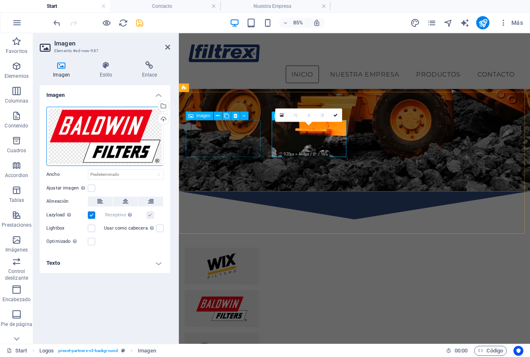
scroll to position [330, 0]
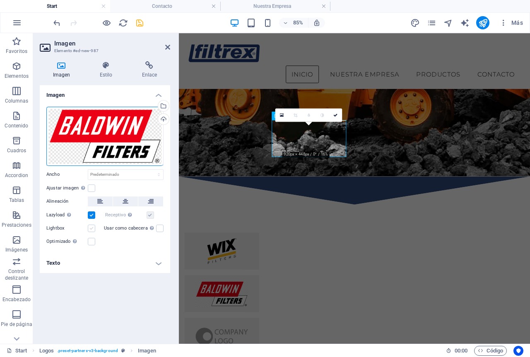
click at [89, 225] on label at bounding box center [91, 228] width 7 height 7
click at [0, 0] on input "Lightbox" at bounding box center [0, 0] width 0 height 0
click at [93, 226] on label at bounding box center [91, 228] width 7 height 7
click at [0, 0] on input "Lightbox" at bounding box center [0, 0] width 0 height 0
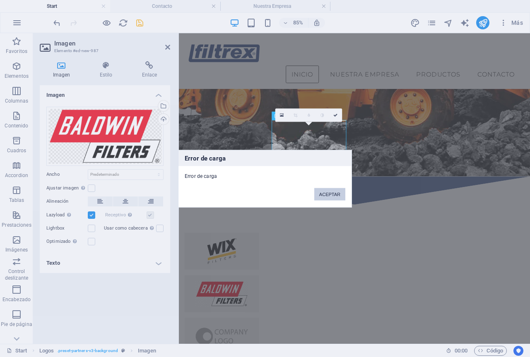
click at [338, 196] on button "ACEPTAR" at bounding box center [329, 194] width 31 height 12
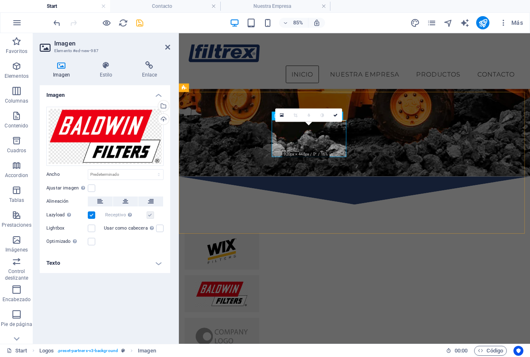
click at [273, 318] on figure at bounding box center [229, 339] width 88 height 43
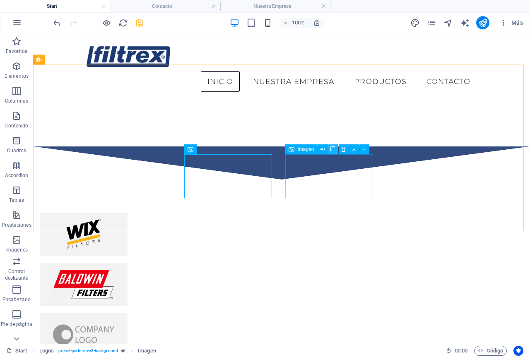
scroll to position [312, 0]
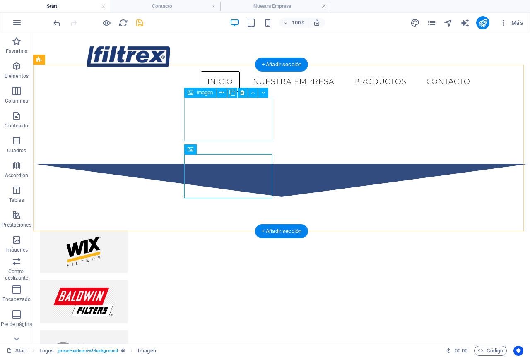
click at [127, 280] on figure at bounding box center [84, 301] width 88 height 43
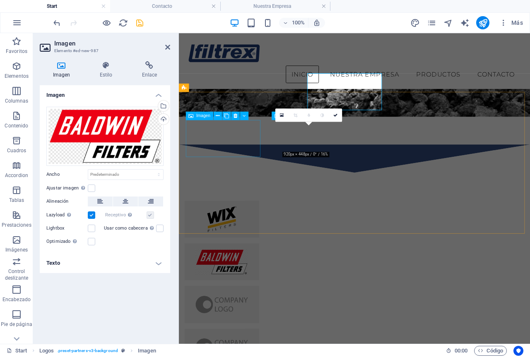
scroll to position [330, 0]
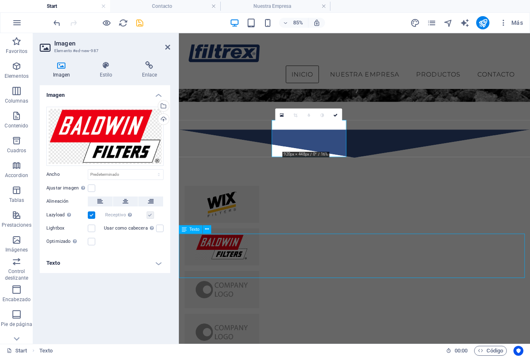
scroll to position [312, 0]
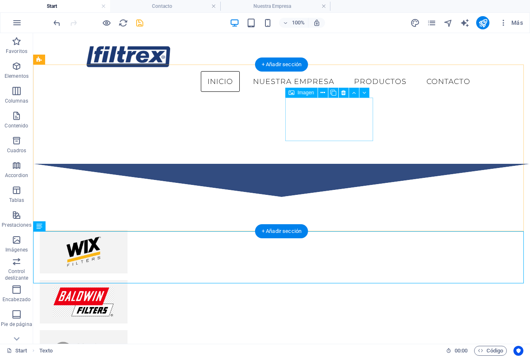
click at [127, 330] on figure at bounding box center [84, 351] width 88 height 43
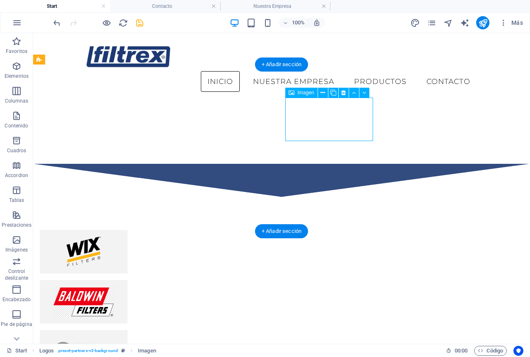
click at [127, 330] on figure at bounding box center [84, 351] width 88 height 43
drag, startPoint x: 323, startPoint y: 119, endPoint x: 202, endPoint y: 134, distance: 121.8
click at [127, 330] on figure at bounding box center [84, 351] width 88 height 43
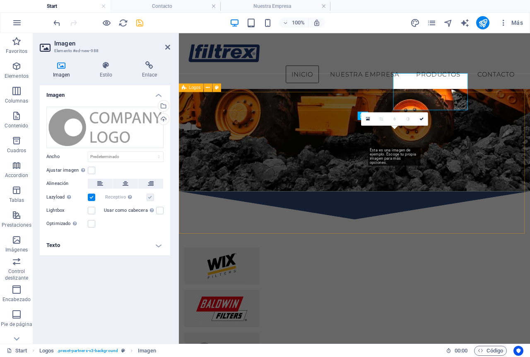
scroll to position [330, 0]
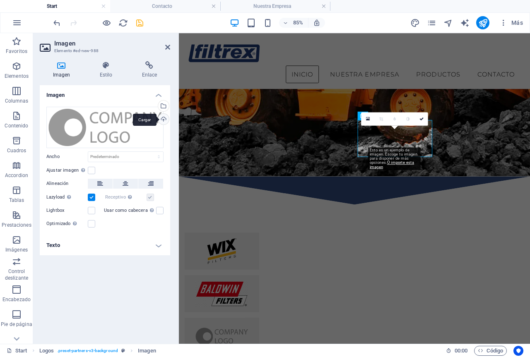
click at [161, 118] on div "Cargar" at bounding box center [162, 120] width 12 height 12
click at [163, 119] on div "Cargar" at bounding box center [162, 120] width 12 height 12
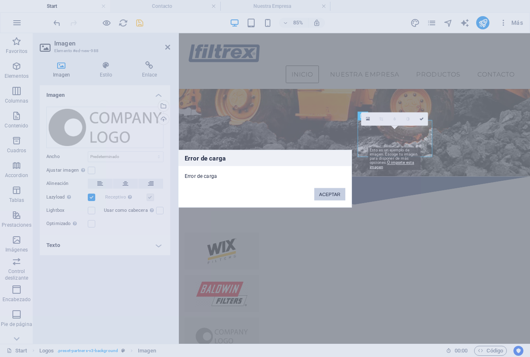
click at [333, 194] on button "ACEPTAR" at bounding box center [329, 194] width 31 height 12
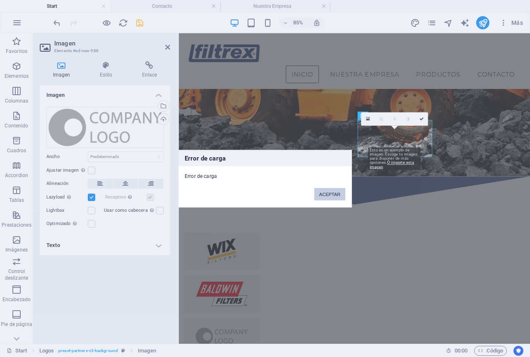
drag, startPoint x: 174, startPoint y: 192, endPoint x: 327, endPoint y: 196, distance: 152.8
click at [327, 196] on button "ACEPTAR" at bounding box center [329, 194] width 31 height 12
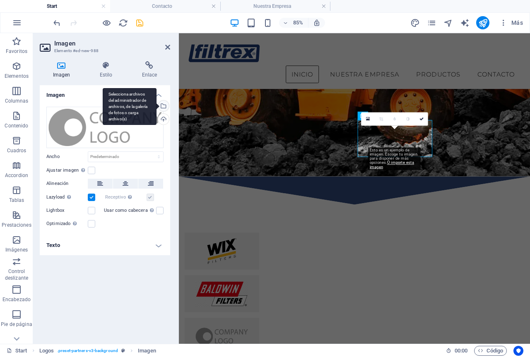
click at [168, 104] on div "Selecciona archivos del administrador de archivos, de la galería de fotos o car…" at bounding box center [162, 107] width 12 height 12
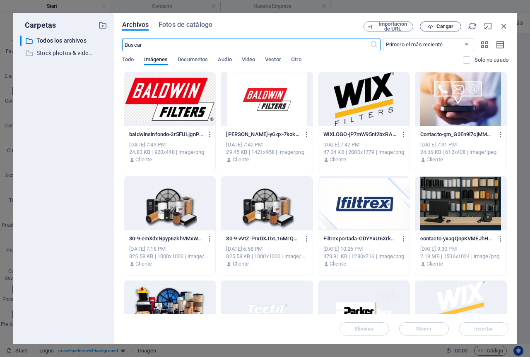
click at [434, 25] on span "Cargar" at bounding box center [440, 26] width 34 height 5
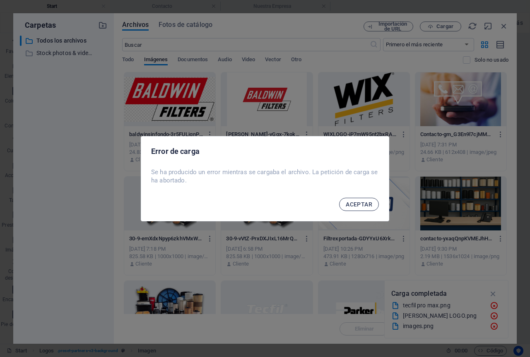
click at [360, 206] on span "ACEPTAR" at bounding box center [359, 204] width 26 height 7
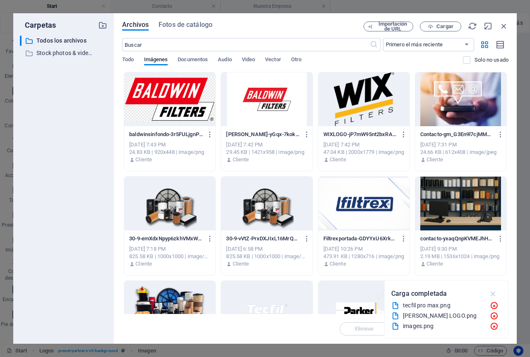
click at [495, 291] on icon "button" at bounding box center [493, 293] width 10 height 9
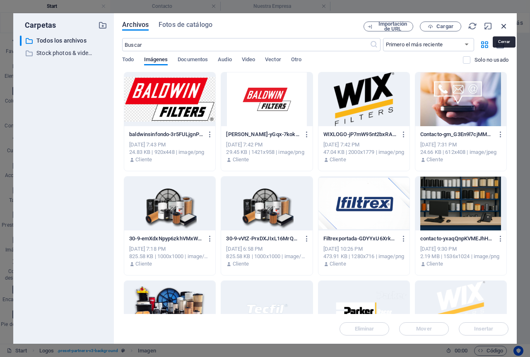
click at [504, 26] on icon "button" at bounding box center [503, 26] width 9 height 9
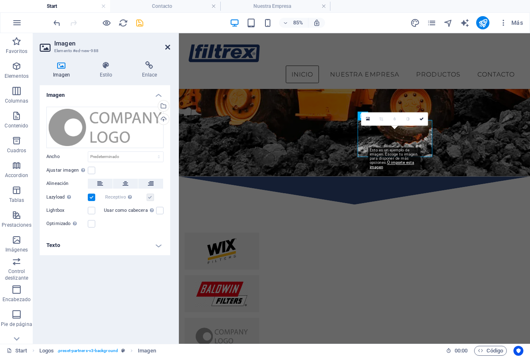
click at [168, 50] on icon at bounding box center [167, 47] width 5 height 7
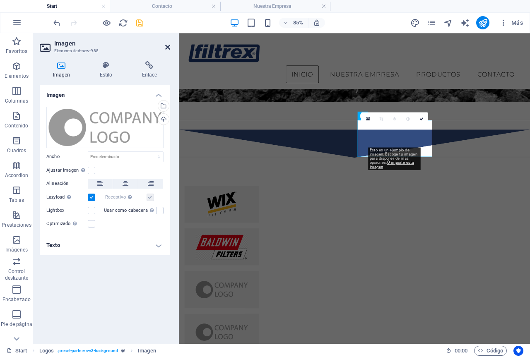
scroll to position [312, 0]
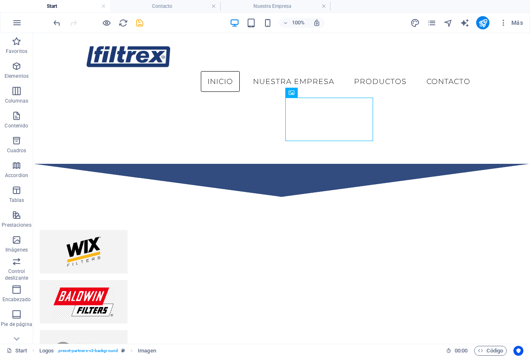
click at [374, 17] on div "100% Más" at bounding box center [289, 22] width 474 height 13
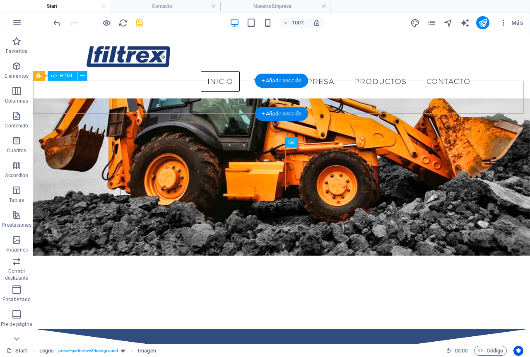
scroll to position [147, 0]
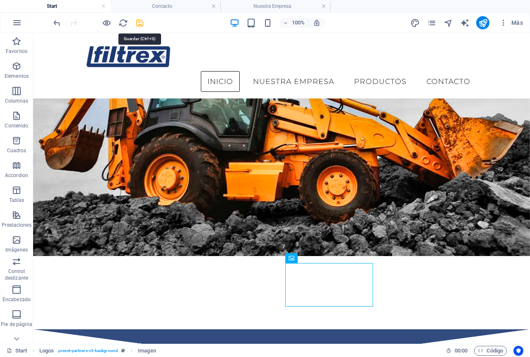
click at [135, 23] on icon "save" at bounding box center [140, 23] width 10 height 10
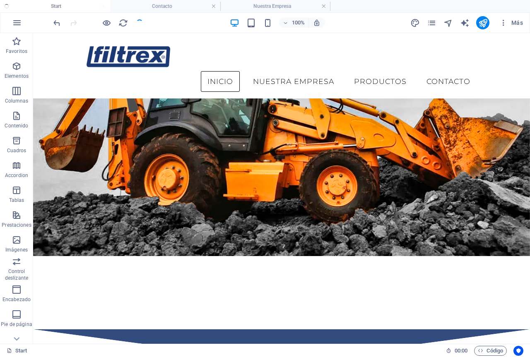
click at [137, 24] on div at bounding box center [98, 22] width 93 height 13
click at [487, 24] on button "publish" at bounding box center [482, 22] width 13 height 13
click at [485, 21] on icon "publish" at bounding box center [483, 23] width 10 height 10
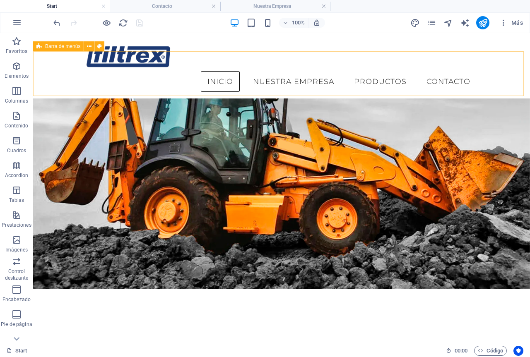
scroll to position [0, 0]
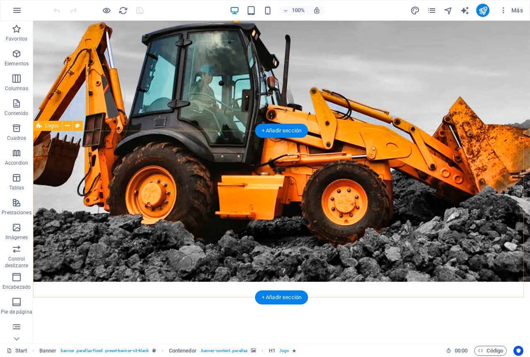
scroll to position [248, 0]
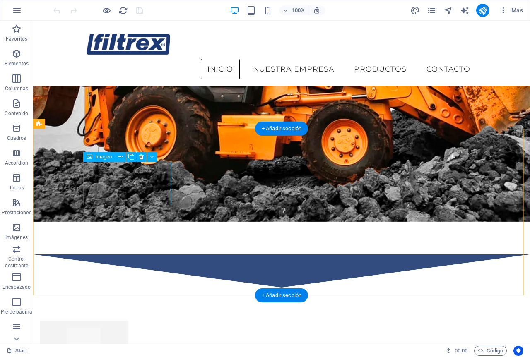
click at [127, 321] on figure at bounding box center [84, 342] width 88 height 43
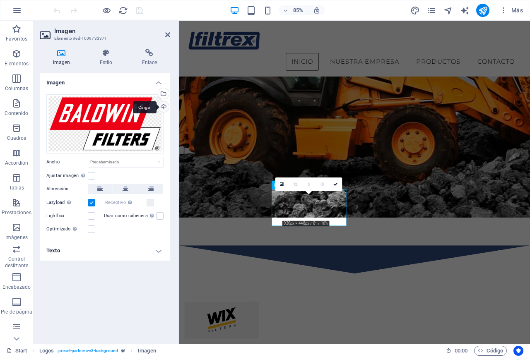
click at [163, 108] on div "Cargar" at bounding box center [162, 107] width 12 height 12
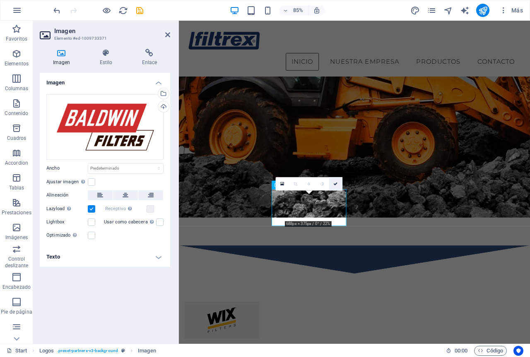
click at [337, 185] on icon at bounding box center [336, 184] width 4 height 4
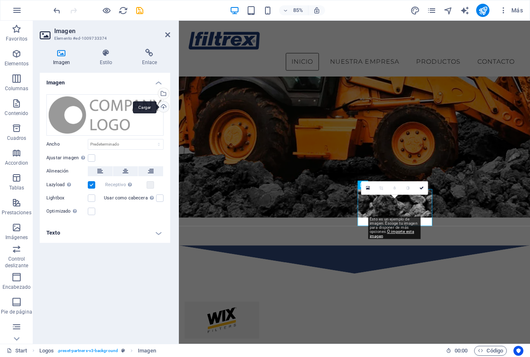
click at [162, 104] on div "Cargar" at bounding box center [162, 107] width 12 height 12
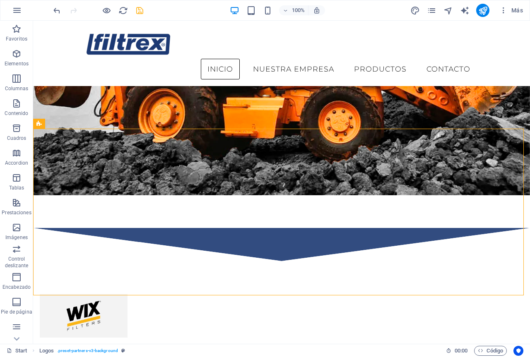
drag, startPoint x: 138, startPoint y: 16, endPoint x: 142, endPoint y: 11, distance: 6.7
click at [141, 12] on div at bounding box center [98, 10] width 93 height 13
click at [143, 10] on icon "save" at bounding box center [140, 11] width 10 height 10
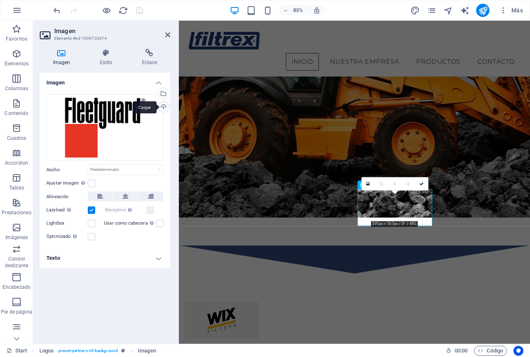
click at [163, 104] on div "Cargar" at bounding box center [162, 107] width 12 height 12
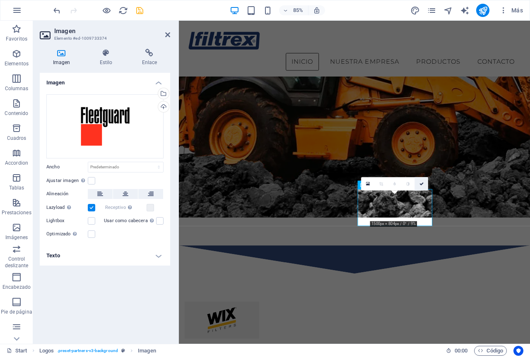
click at [422, 182] on icon at bounding box center [421, 184] width 4 height 4
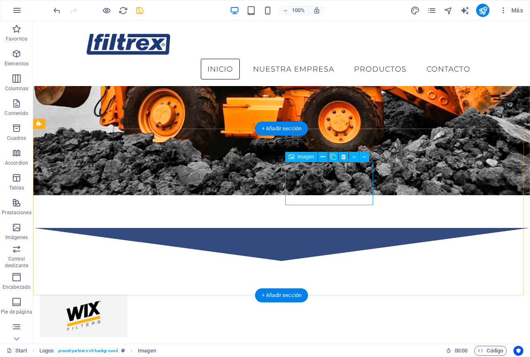
drag, startPoint x: 330, startPoint y: 178, endPoint x: 210, endPoint y: 206, distance: 123.3
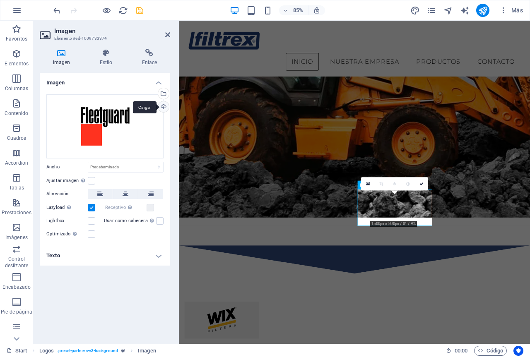
click at [163, 104] on div "Cargar" at bounding box center [162, 107] width 12 height 12
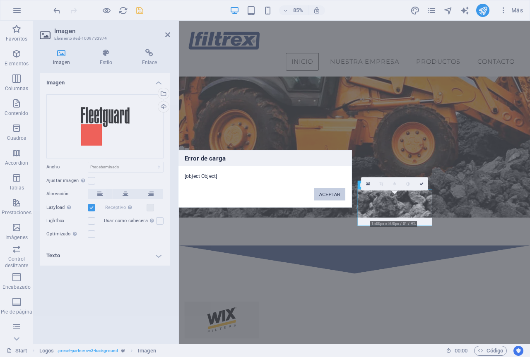
click at [326, 193] on button "ACEPTAR" at bounding box center [329, 194] width 31 height 12
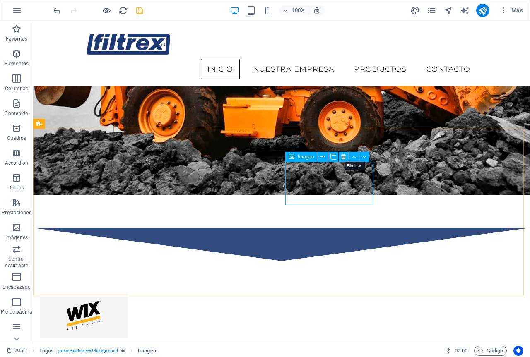
click at [345, 154] on icon at bounding box center [343, 157] width 5 height 9
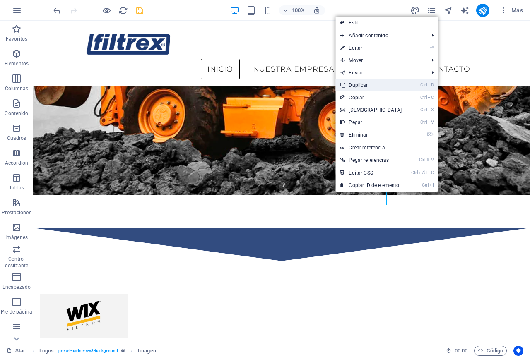
click at [358, 88] on link "Ctrl D Duplicar" at bounding box center [370, 85] width 71 height 12
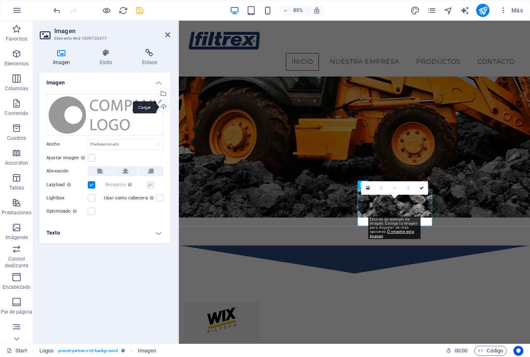
click at [165, 107] on div "Cargar" at bounding box center [162, 107] width 12 height 12
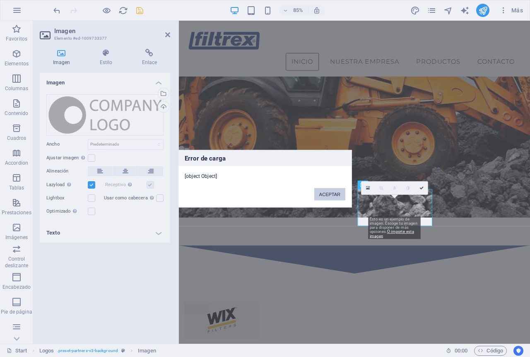
click at [330, 191] on button "ACEPTAR" at bounding box center [329, 194] width 31 height 12
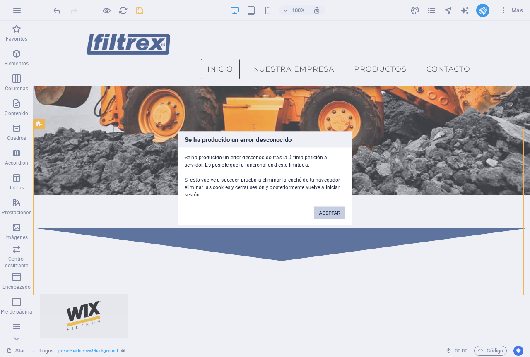
click at [329, 210] on button "ACEPTAR" at bounding box center [329, 212] width 31 height 12
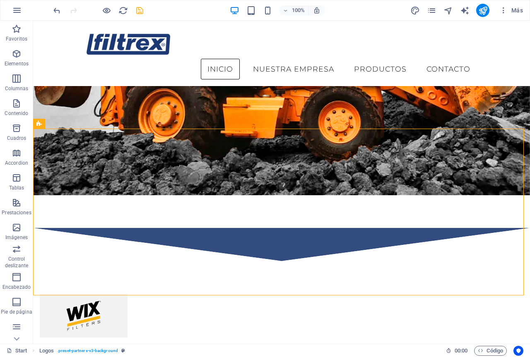
click at [132, 12] on div at bounding box center [98, 10] width 93 height 13
click at [143, 11] on icon "save" at bounding box center [140, 11] width 10 height 10
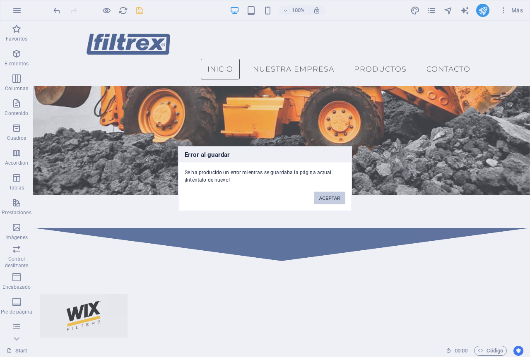
click at [322, 194] on button "ACEPTAR" at bounding box center [329, 198] width 31 height 12
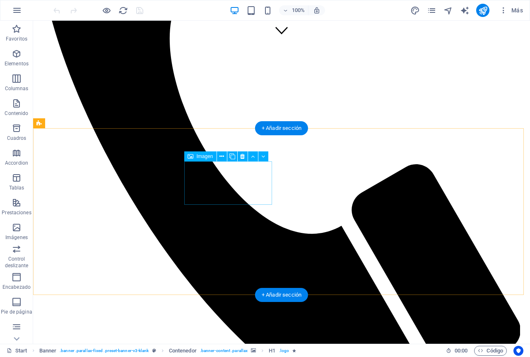
scroll to position [330, 0]
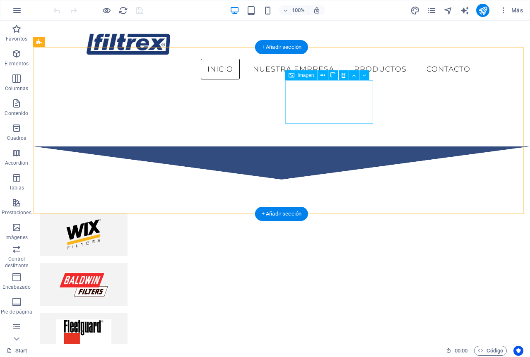
click at [127, 313] on figure at bounding box center [84, 334] width 88 height 43
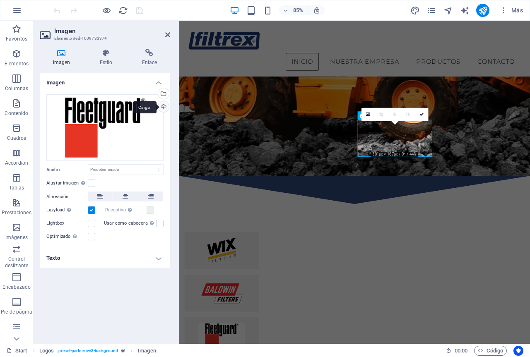
click at [161, 104] on div "Cargar" at bounding box center [162, 107] width 12 height 12
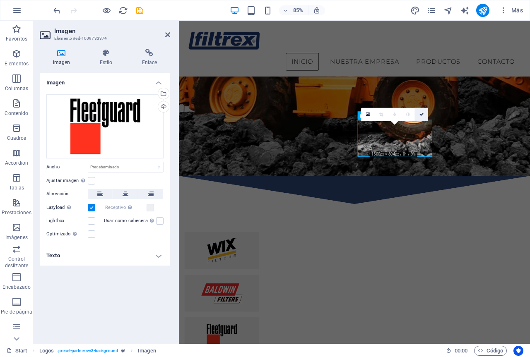
drag, startPoint x: 422, startPoint y: 114, endPoint x: 396, endPoint y: 139, distance: 36.6
click at [422, 114] on icon at bounding box center [421, 115] width 4 height 4
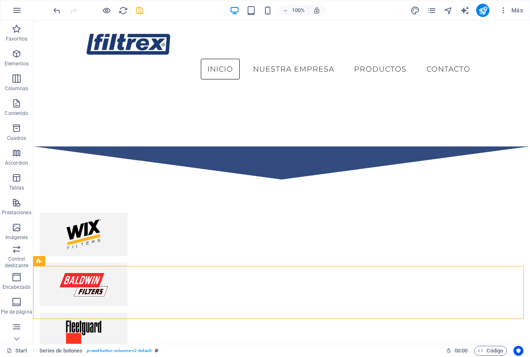
click at [136, 7] on icon "save" at bounding box center [140, 11] width 10 height 10
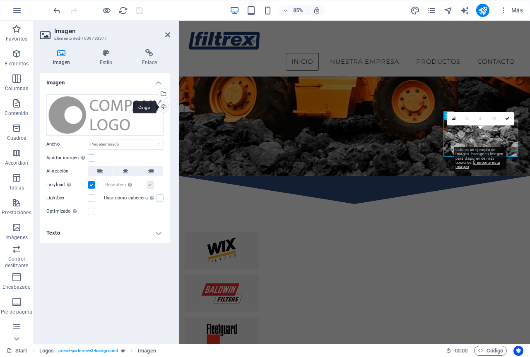
click at [165, 106] on div "Cargar" at bounding box center [162, 107] width 12 height 12
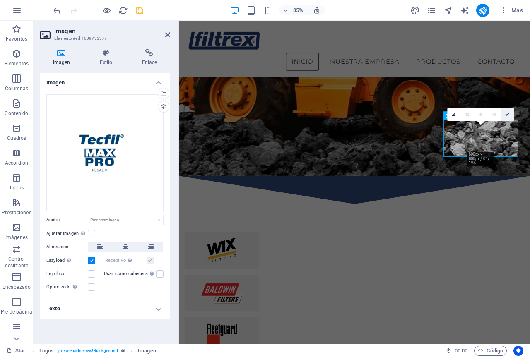
drag, startPoint x: 507, startPoint y: 118, endPoint x: 474, endPoint y: 97, distance: 38.7
click at [507, 118] on link at bounding box center [506, 114] width 13 height 13
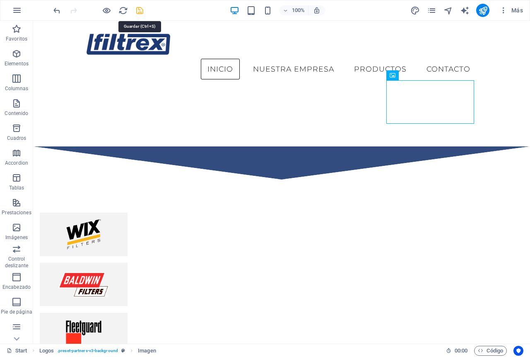
click at [139, 8] on icon "save" at bounding box center [140, 11] width 10 height 10
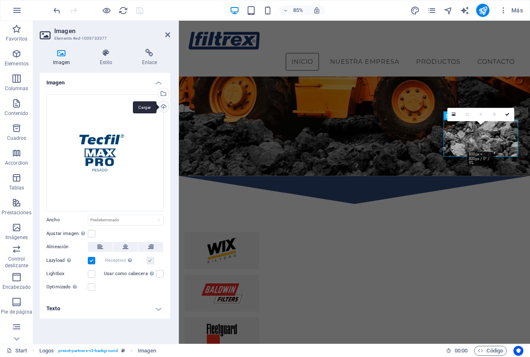
click at [168, 105] on div "Cargar" at bounding box center [162, 107] width 12 height 12
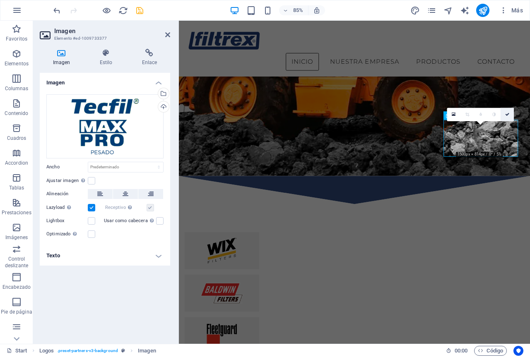
click at [509, 115] on icon at bounding box center [507, 115] width 4 height 4
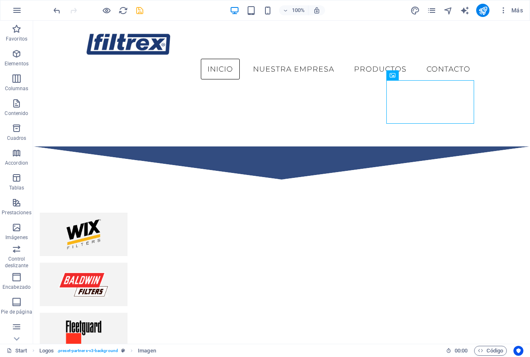
click at [134, 11] on div at bounding box center [98, 10] width 93 height 13
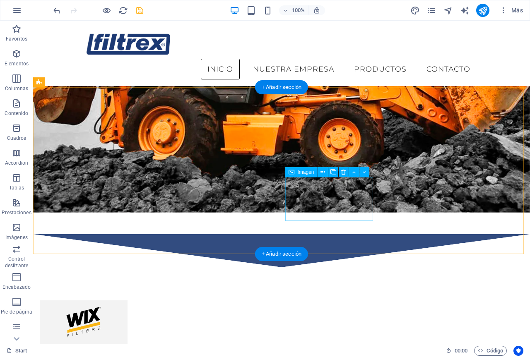
scroll to position [290, 0]
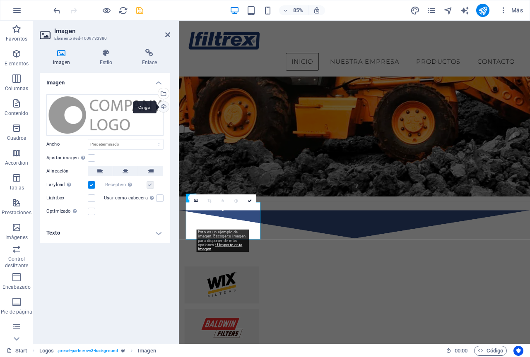
click at [164, 106] on div "Cargar" at bounding box center [162, 107] width 12 height 12
click at [162, 108] on div "Cargar" at bounding box center [162, 107] width 12 height 12
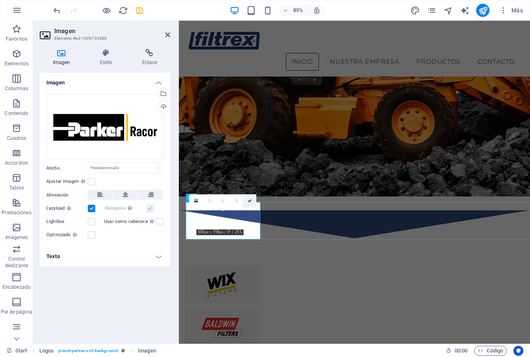
click at [252, 203] on icon at bounding box center [249, 201] width 4 height 4
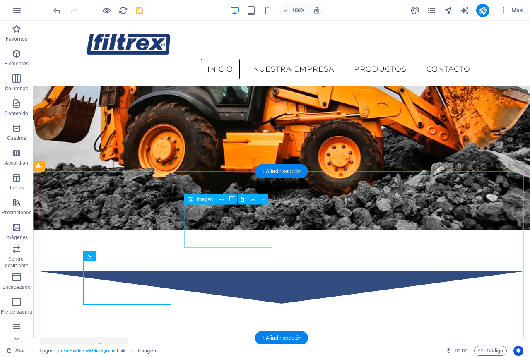
scroll to position [247, 0]
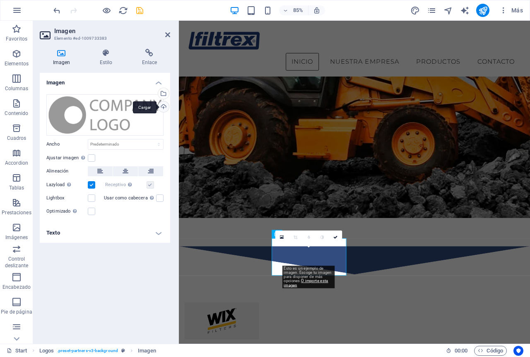
click at [160, 109] on div "Cargar" at bounding box center [162, 107] width 12 height 12
click at [162, 108] on div "Cargar" at bounding box center [162, 107] width 12 height 12
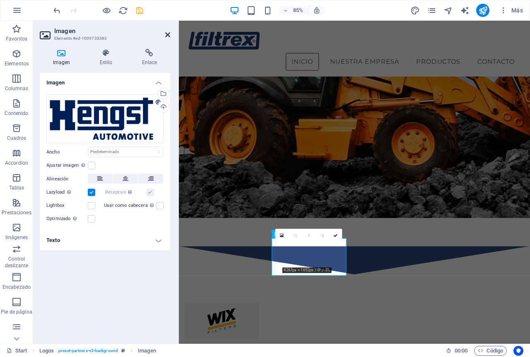
drag, startPoint x: 166, startPoint y: 33, endPoint x: 133, endPoint y: 12, distance: 39.0
click at [166, 33] on icon at bounding box center [167, 34] width 5 height 7
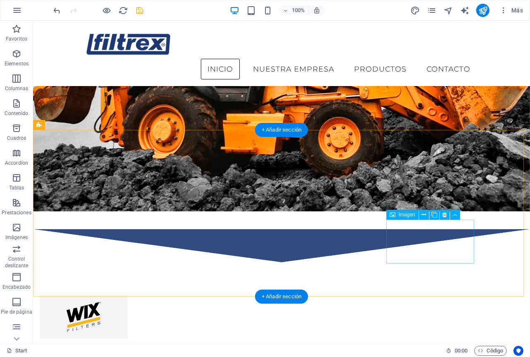
scroll to position [330, 0]
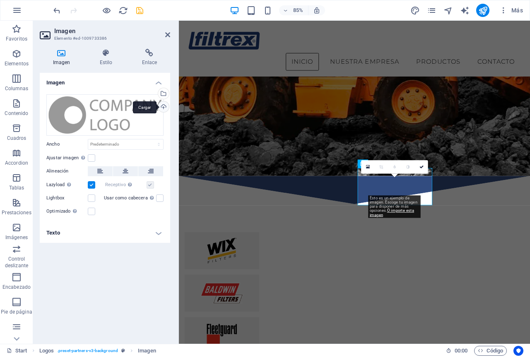
click at [166, 106] on div "Cargar" at bounding box center [162, 107] width 12 height 12
click at [161, 107] on div "Cargar" at bounding box center [162, 107] width 12 height 12
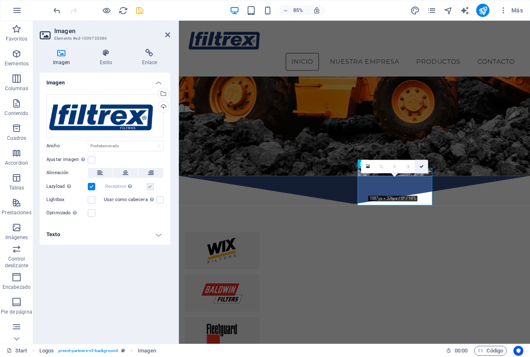
click at [420, 167] on icon at bounding box center [421, 167] width 4 height 4
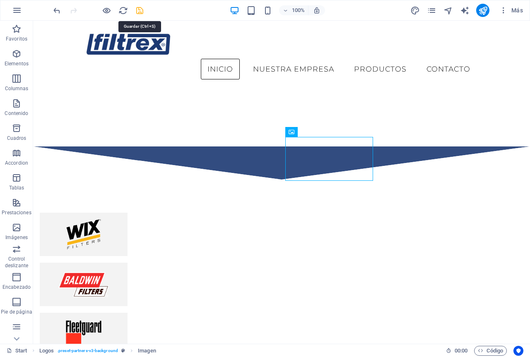
click at [140, 7] on icon "save" at bounding box center [140, 11] width 10 height 10
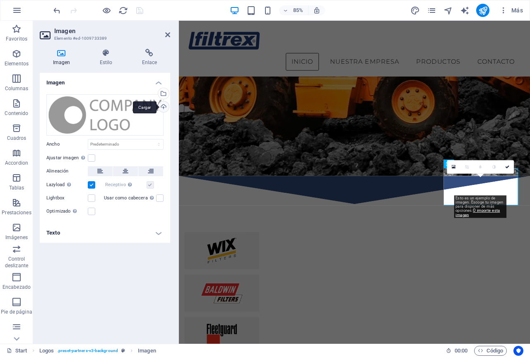
click at [162, 110] on div "Cargar" at bounding box center [162, 107] width 12 height 12
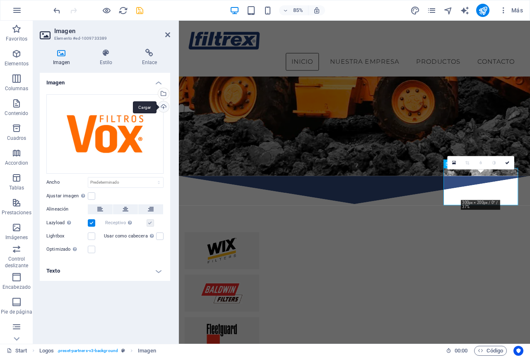
click at [165, 108] on div "Cargar" at bounding box center [162, 107] width 12 height 12
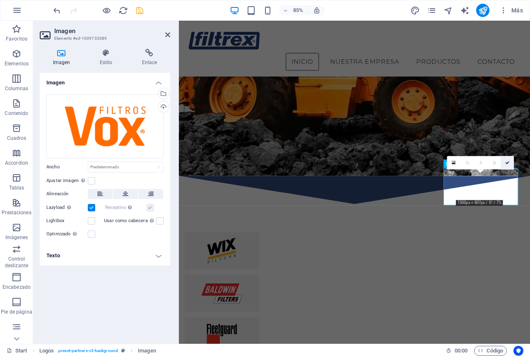
click at [505, 161] on icon at bounding box center [507, 163] width 4 height 4
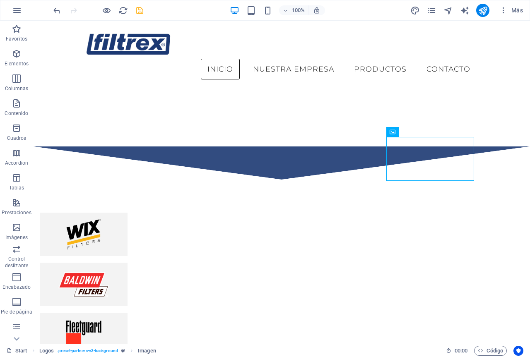
click at [145, 8] on div "100% Más" at bounding box center [289, 10] width 474 height 13
click at [144, 8] on icon "save" at bounding box center [140, 11] width 10 height 10
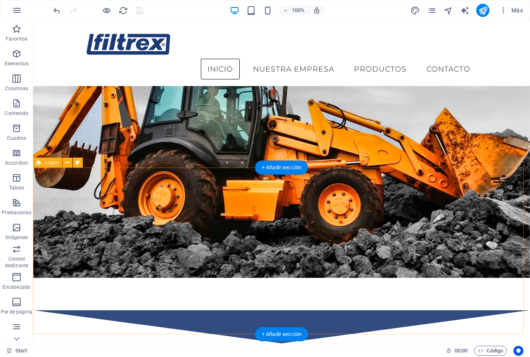
scroll to position [164, 0]
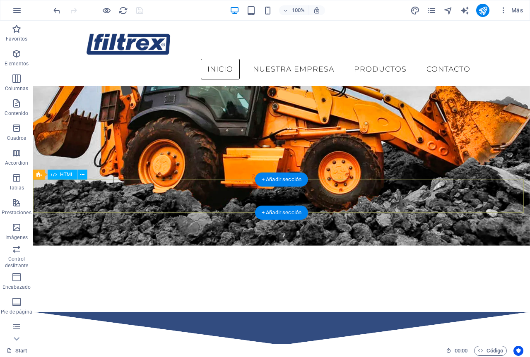
click at [314, 312] on div at bounding box center [281, 328] width 497 height 33
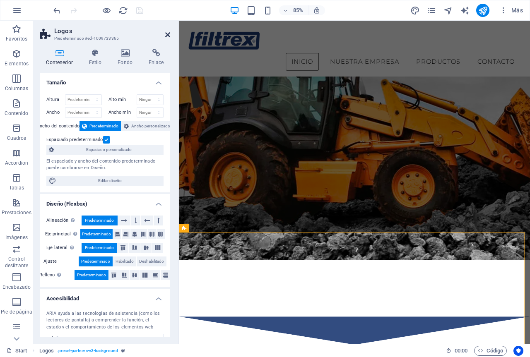
click at [169, 34] on icon at bounding box center [167, 34] width 5 height 7
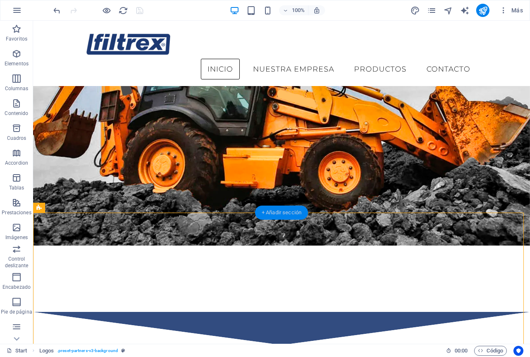
click at [286, 215] on div "+ Añadir sección" at bounding box center [281, 213] width 53 height 14
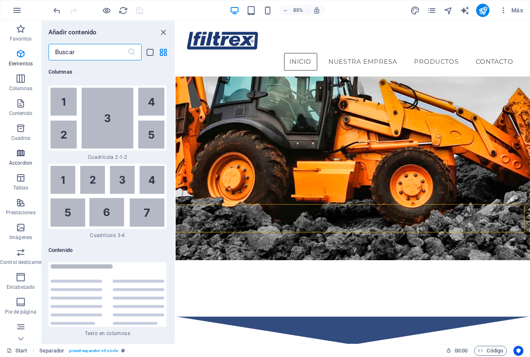
scroll to position [2737, 0]
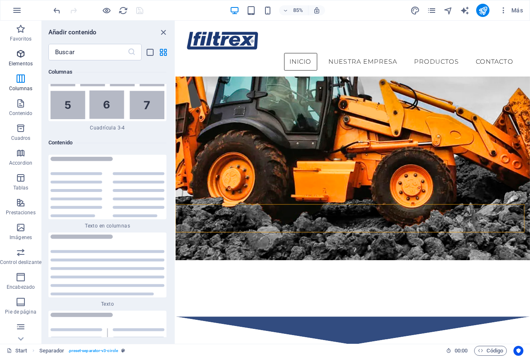
click at [21, 60] on span "Elementos" at bounding box center [20, 59] width 41 height 20
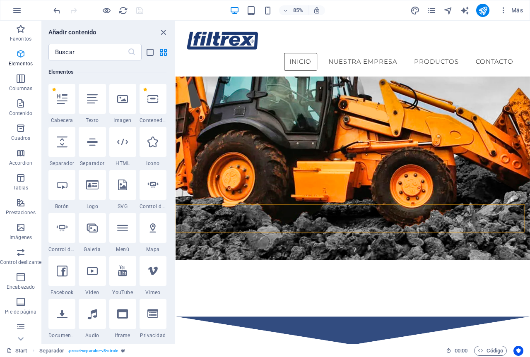
scroll to position [156, 0]
click at [91, 55] on input "text" at bounding box center [87, 52] width 79 height 17
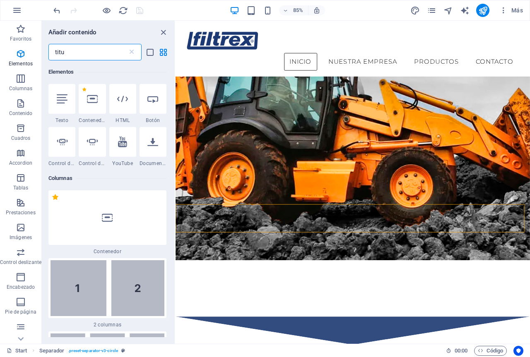
scroll to position [0, 0]
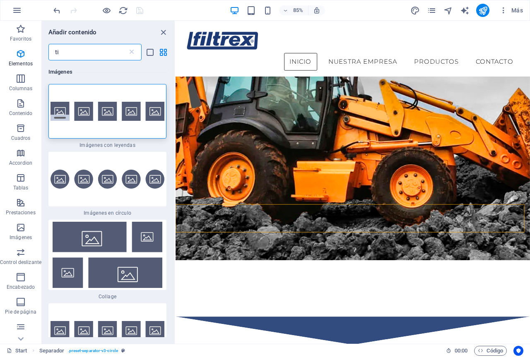
type input "t"
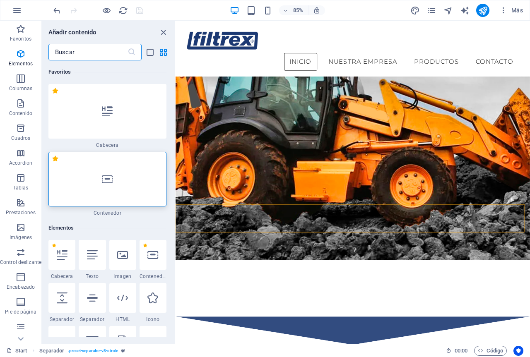
click at [96, 55] on input "text" at bounding box center [87, 52] width 79 height 17
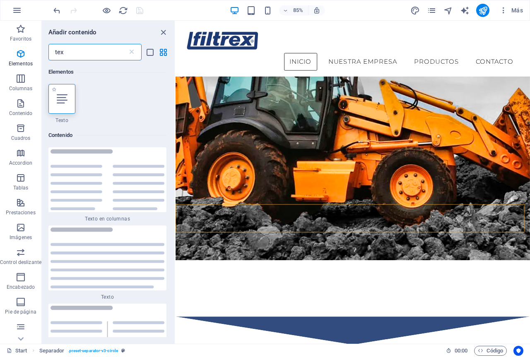
type input "tex"
click at [62, 101] on icon at bounding box center [62, 99] width 11 height 11
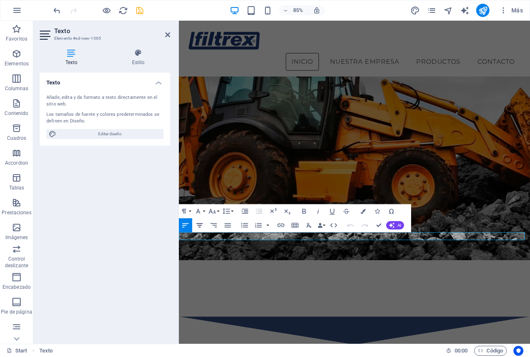
click at [201, 227] on icon "button" at bounding box center [199, 225] width 8 height 8
click at [202, 211] on button "Font Family" at bounding box center [199, 211] width 13 height 14
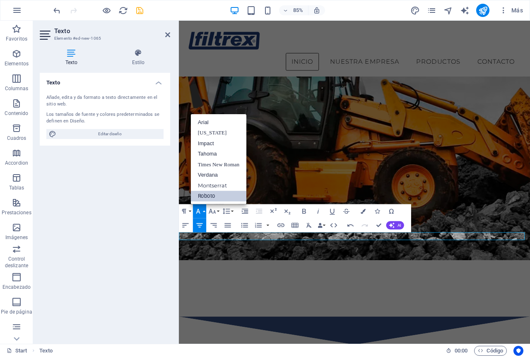
click at [202, 211] on button "Font Family" at bounding box center [199, 211] width 13 height 14
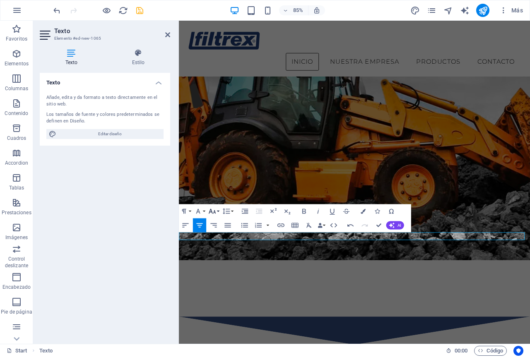
click at [219, 210] on button "Font Size" at bounding box center [213, 211] width 13 height 14
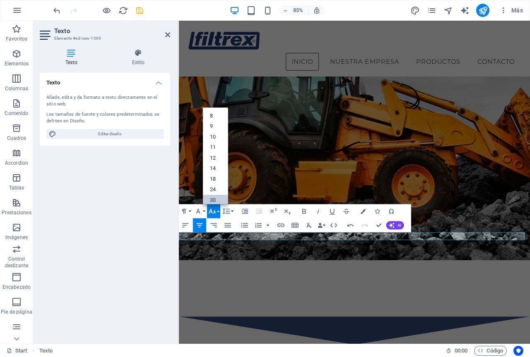
click at [222, 200] on link "30" at bounding box center [215, 200] width 25 height 11
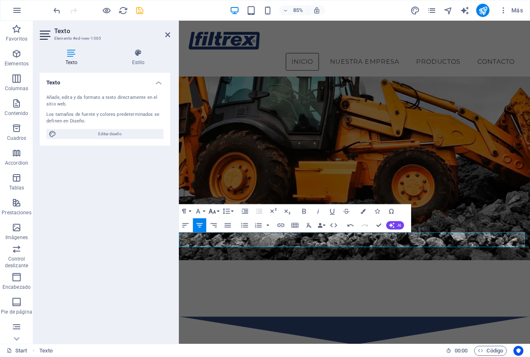
click at [218, 210] on button "Font Size" at bounding box center [213, 211] width 13 height 14
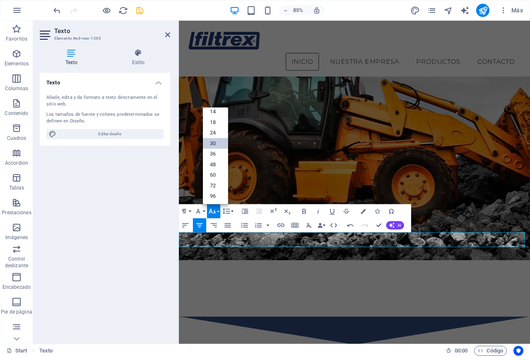
scroll to position [67, 0]
click at [216, 173] on link "60" at bounding box center [215, 175] width 25 height 11
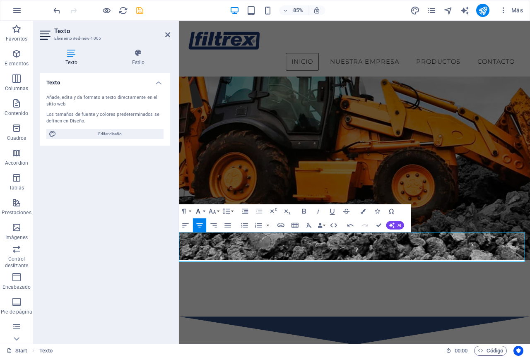
click at [203, 212] on button "Font Family" at bounding box center [199, 211] width 13 height 14
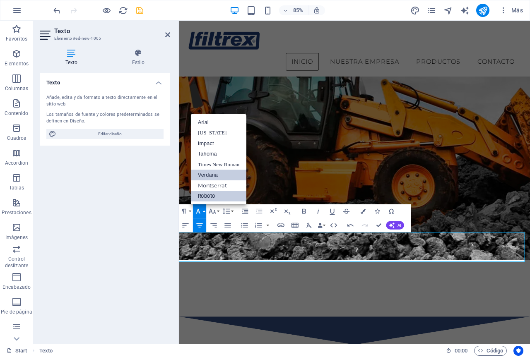
scroll to position [0, 0]
click at [214, 212] on icon "button" at bounding box center [212, 211] width 7 height 5
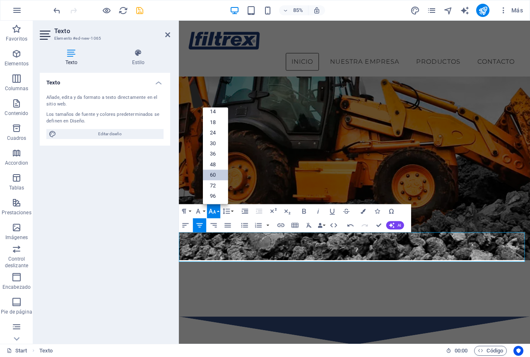
scroll to position [67, 0]
click at [218, 165] on link "48" at bounding box center [215, 164] width 25 height 11
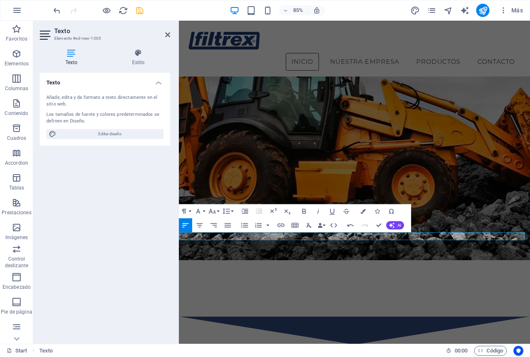
click at [149, 202] on div "Texto Añade, edita y da formato a texto directamente en el sitio web. Los tamañ…" at bounding box center [105, 205] width 130 height 264
drag, startPoint x: 229, startPoint y: 278, endPoint x: 134, endPoint y: 278, distance: 95.6
click at [201, 226] on icon "button" at bounding box center [199, 225] width 8 height 8
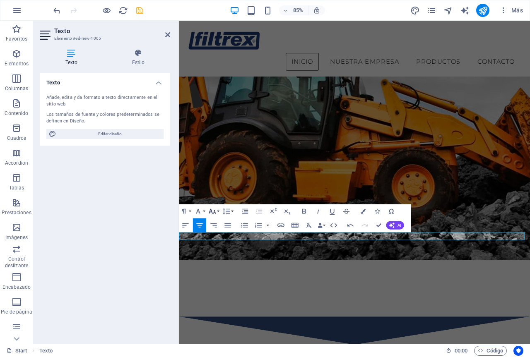
click at [217, 212] on button "Font Size" at bounding box center [213, 211] width 13 height 14
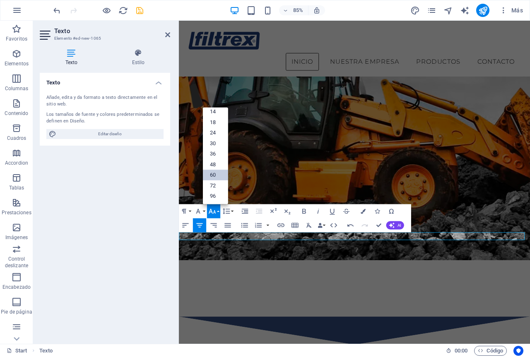
click at [219, 172] on link "60" at bounding box center [215, 175] width 25 height 11
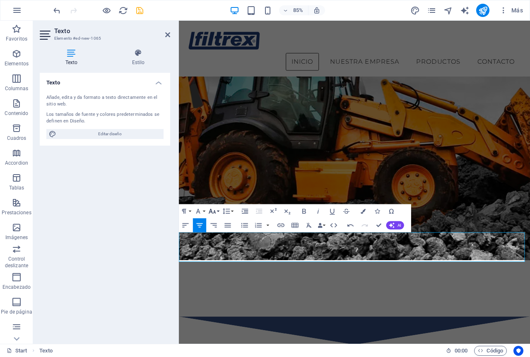
click at [216, 215] on icon "button" at bounding box center [212, 211] width 8 height 8
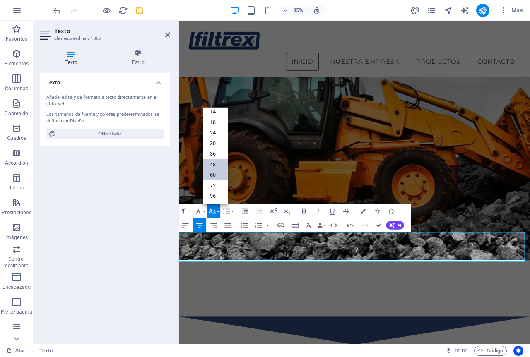
click at [214, 166] on link "48" at bounding box center [215, 164] width 25 height 11
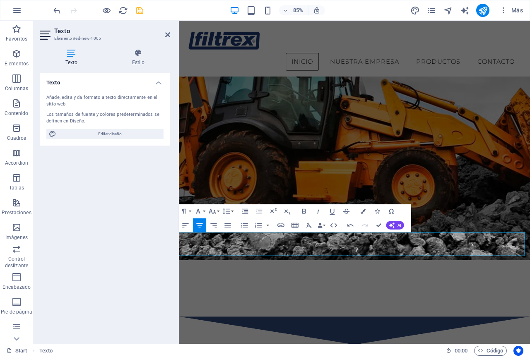
click at [62, 232] on div "Texto Añade, edita y da formato a texto directamente en el sitio web. Los tamañ…" at bounding box center [105, 205] width 130 height 264
click at [89, 232] on div "Texto Añade, edita y da formato a texto directamente en el sitio web. Los tamañ…" at bounding box center [105, 205] width 130 height 264
click at [252, 181] on figure at bounding box center [385, 126] width 413 height 354
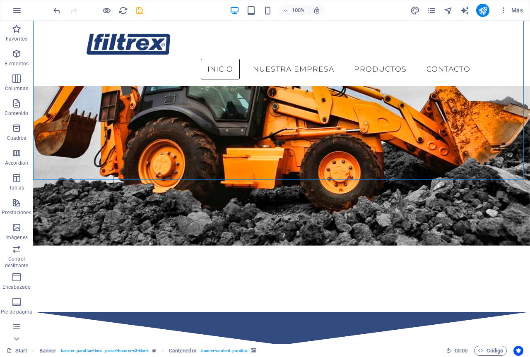
drag, startPoint x: 198, startPoint y: 206, endPoint x: 242, endPoint y: 157, distance: 66.2
click at [242, 157] on figure at bounding box center [281, 97] width 497 height 297
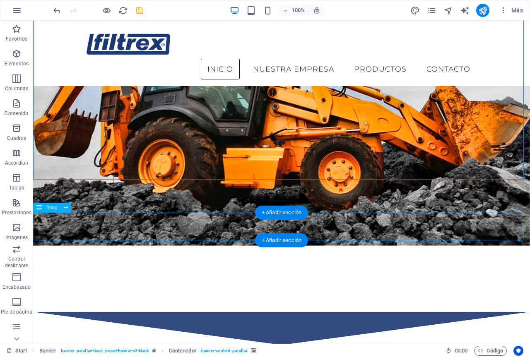
click at [244, 345] on div "Importadores de las mejores marcas" at bounding box center [281, 359] width 497 height 28
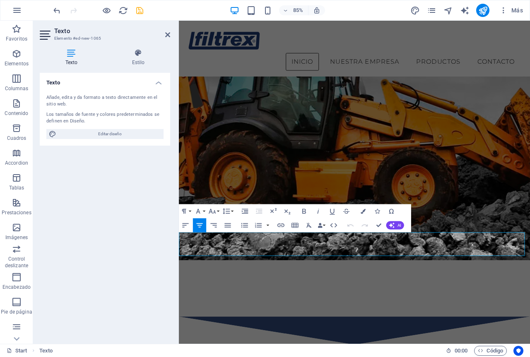
drag, startPoint x: 336, startPoint y: 290, endPoint x: 584, endPoint y: 273, distance: 248.9
click at [75, 259] on div "Texto Añade, edita y da formato a texto directamente en el sitio web. Los tamañ…" at bounding box center [105, 205] width 130 height 264
click at [117, 215] on div "Texto Añade, edita y da formato a texto directamente en el sitio web. Los tamañ…" at bounding box center [105, 205] width 130 height 264
click at [116, 215] on div "Texto Añade, edita y da formato a texto directamente en el sitio web. Los tamañ…" at bounding box center [105, 205] width 130 height 264
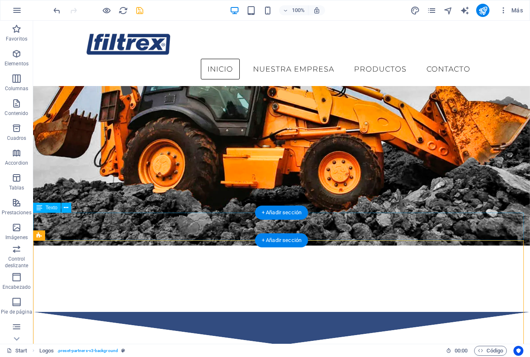
click at [110, 345] on div "Importadores de las mejores marcas" at bounding box center [281, 359] width 497 height 28
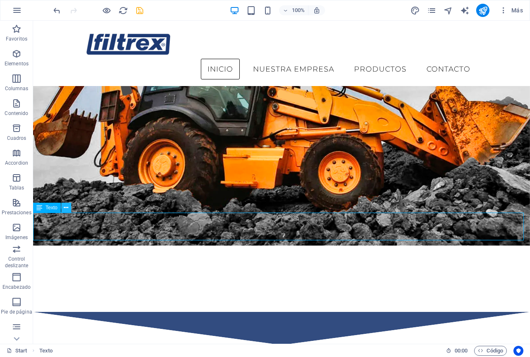
click at [62, 205] on button at bounding box center [66, 208] width 10 height 10
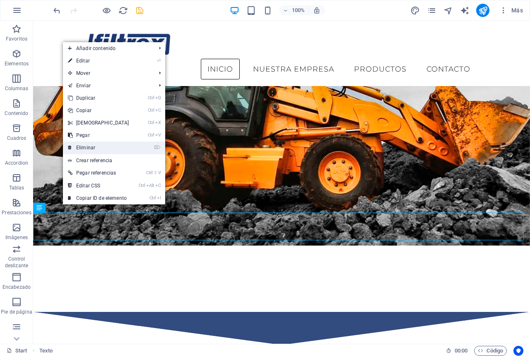
click at [92, 149] on link "⌦ Eliminar" at bounding box center [98, 148] width 71 height 12
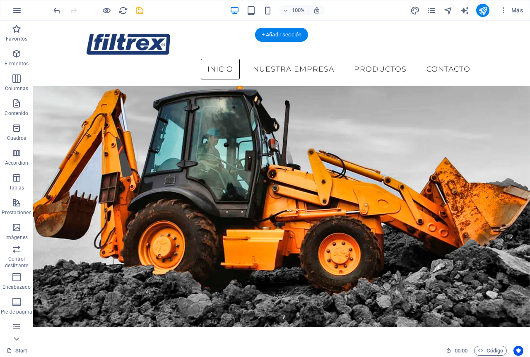
scroll to position [0, 0]
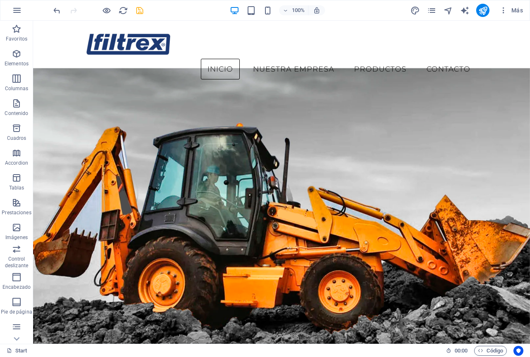
click at [140, 10] on icon "save" at bounding box center [140, 11] width 10 height 10
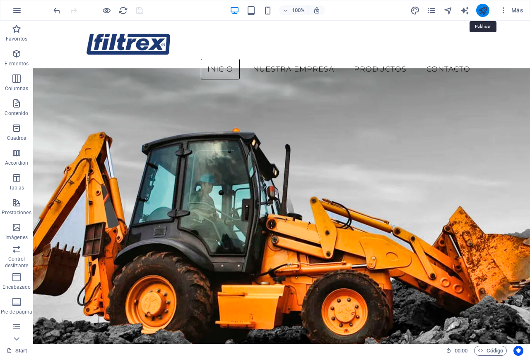
click at [485, 6] on icon "publish" at bounding box center [483, 11] width 10 height 10
